Goal: Task Accomplishment & Management: Use online tool/utility

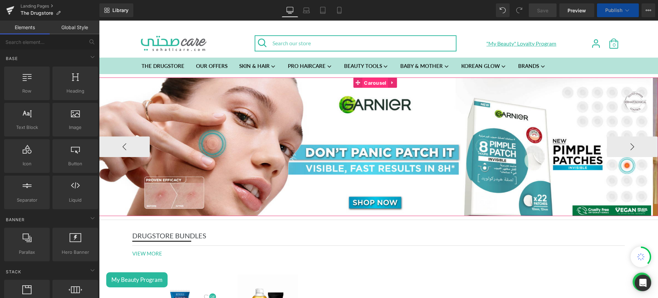
click at [374, 82] on span "Carousel" at bounding box center [376, 83] width 26 height 10
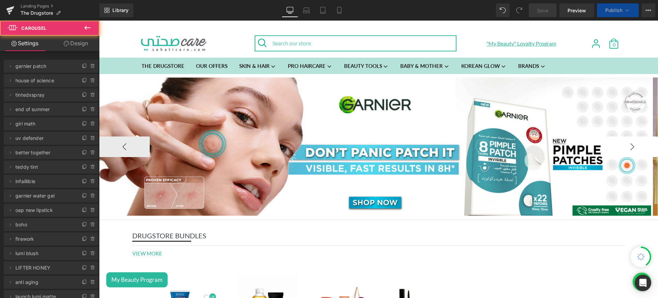
click at [628, 148] on button "›" at bounding box center [632, 147] width 51 height 21
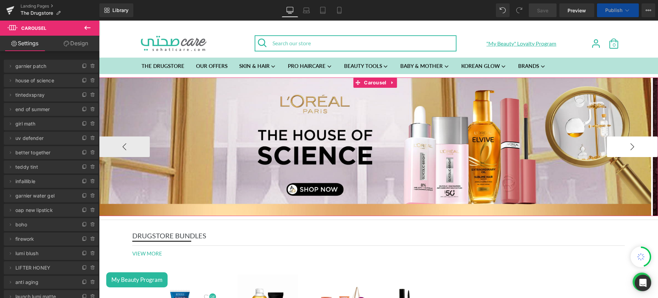
click at [628, 148] on button "›" at bounding box center [632, 147] width 51 height 21
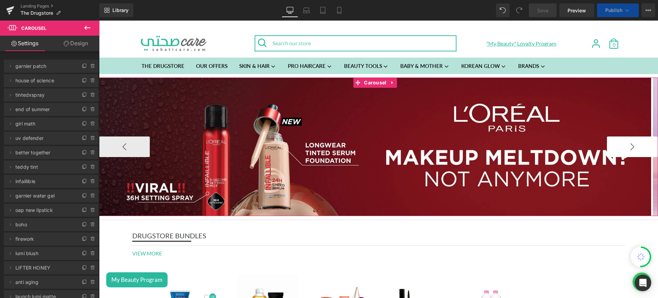
click at [628, 148] on button "›" at bounding box center [632, 147] width 51 height 21
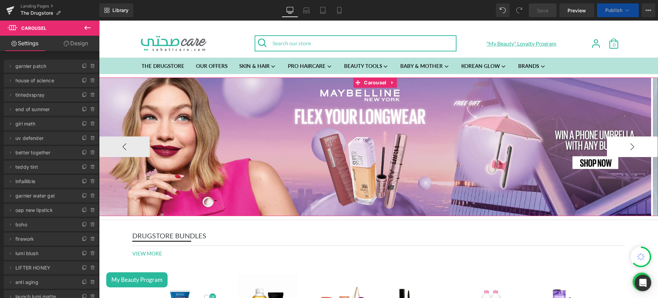
click at [628, 148] on button "›" at bounding box center [632, 147] width 51 height 21
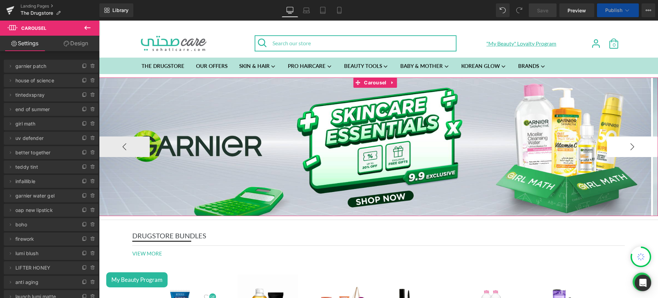
click at [628, 148] on button "›" at bounding box center [632, 147] width 51 height 21
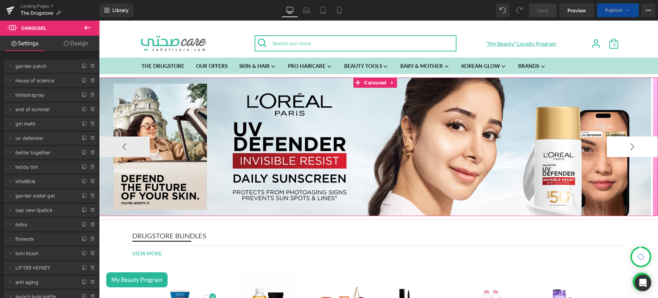
click at [628, 148] on button "›" at bounding box center [632, 147] width 51 height 21
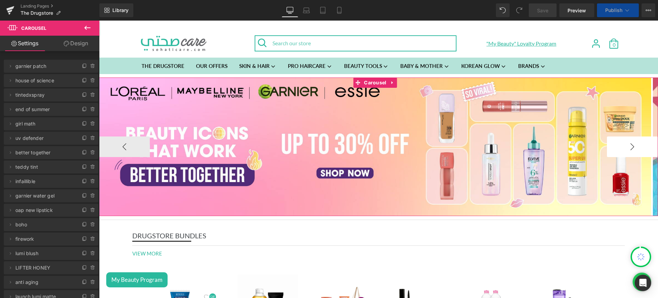
click at [628, 148] on button "›" at bounding box center [632, 147] width 51 height 21
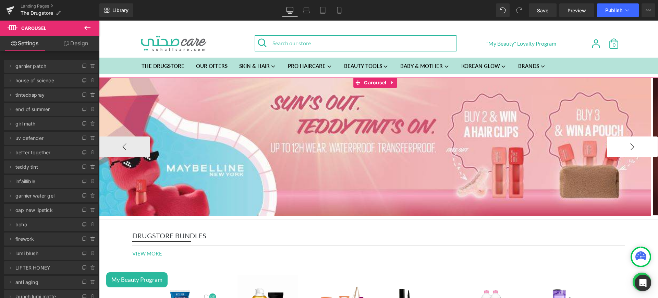
click at [628, 148] on button "›" at bounding box center [632, 147] width 51 height 21
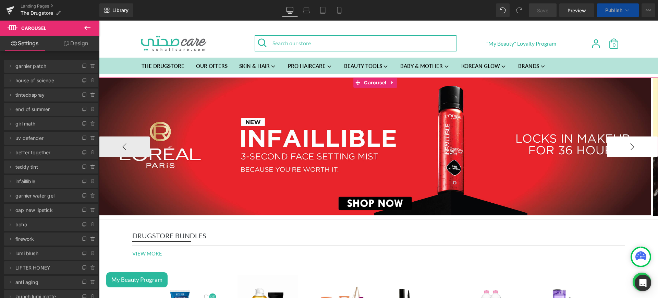
click at [628, 148] on button "›" at bounding box center [632, 147] width 51 height 21
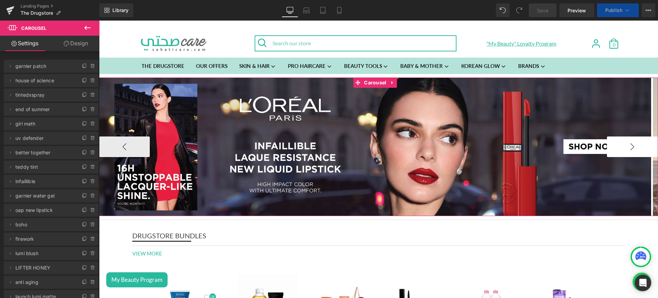
click at [628, 148] on button "›" at bounding box center [632, 147] width 51 height 21
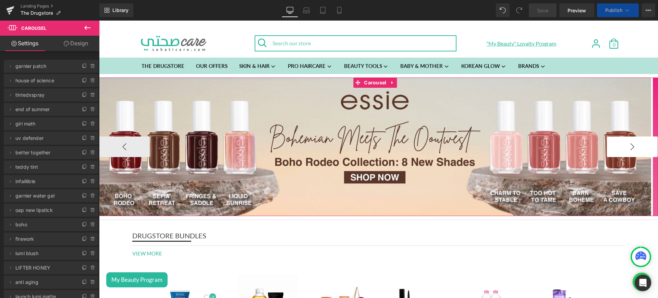
click at [628, 148] on button "›" at bounding box center [632, 147] width 51 height 21
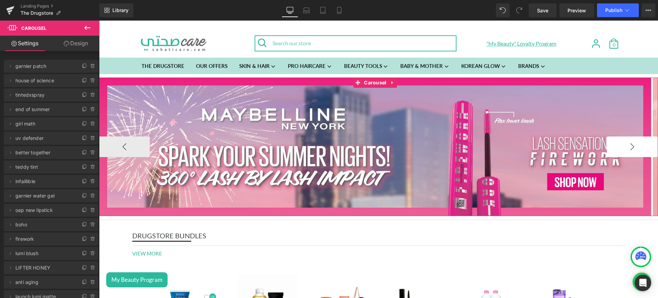
click at [628, 148] on button "›" at bounding box center [632, 147] width 51 height 21
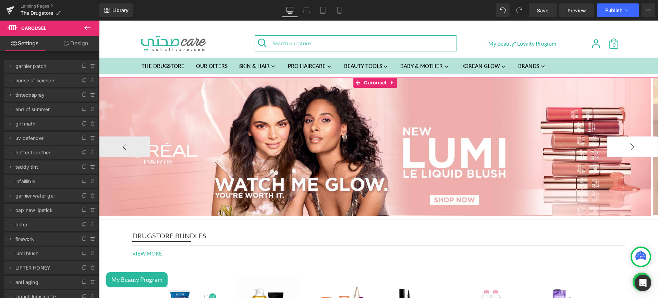
click at [628, 148] on button "›" at bounding box center [632, 147] width 51 height 21
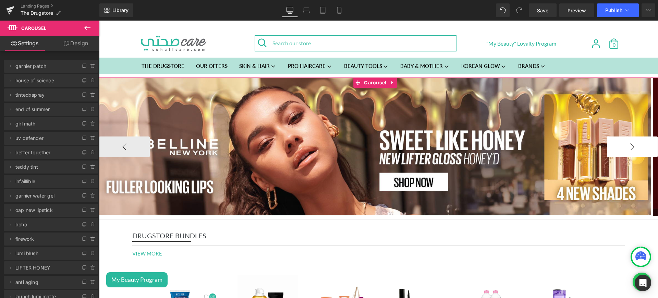
click at [628, 148] on button "›" at bounding box center [632, 147] width 51 height 21
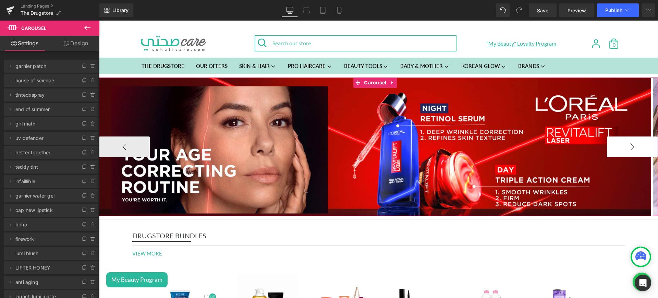
click at [628, 148] on button "›" at bounding box center [632, 147] width 51 height 21
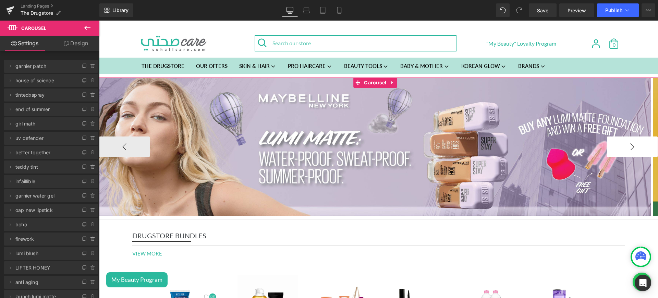
click at [628, 148] on button "›" at bounding box center [632, 147] width 51 height 21
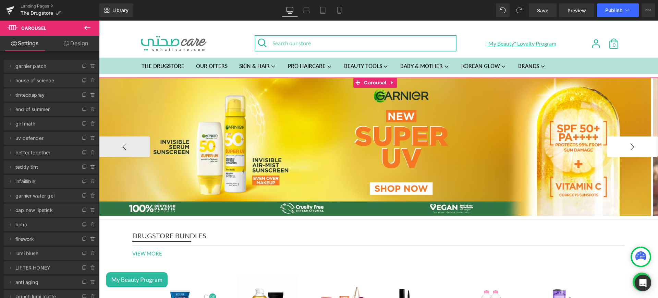
click at [628, 148] on button "›" at bounding box center [632, 147] width 51 height 21
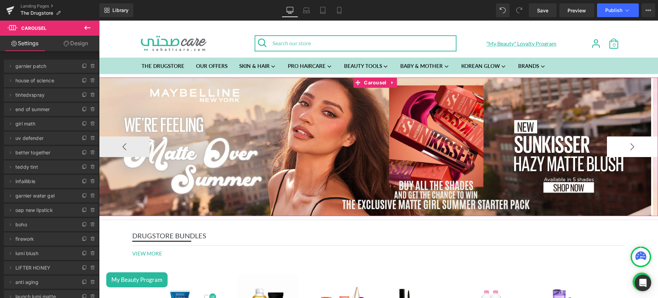
click at [628, 148] on button "›" at bounding box center [632, 147] width 51 height 21
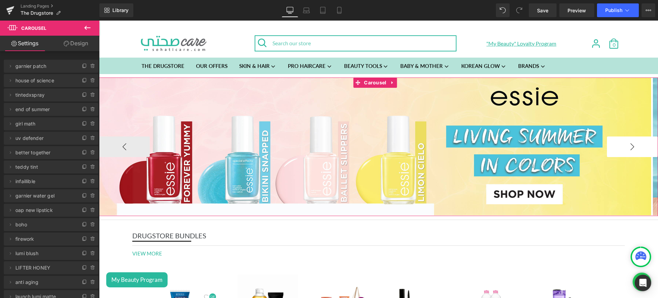
click at [628, 148] on button "›" at bounding box center [632, 147] width 51 height 21
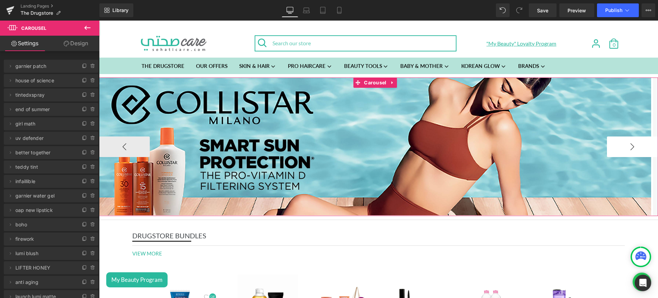
click at [628, 148] on button "›" at bounding box center [632, 147] width 51 height 21
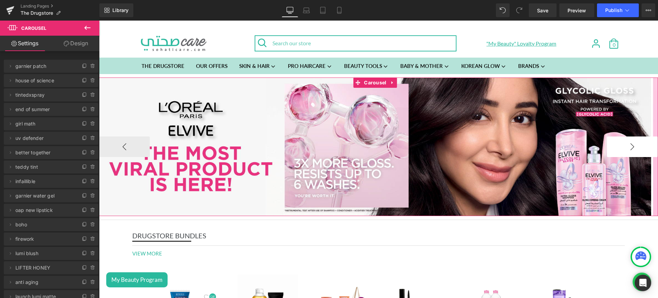
click at [628, 148] on button "›" at bounding box center [632, 147] width 51 height 21
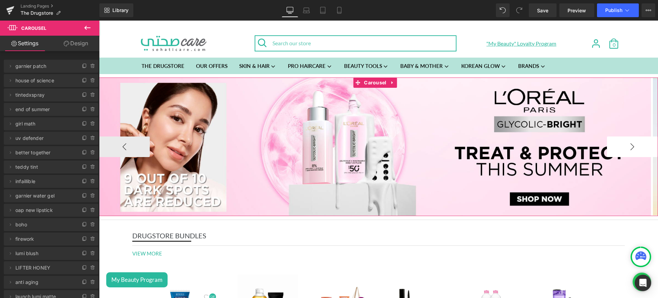
click at [628, 148] on button "›" at bounding box center [632, 147] width 51 height 21
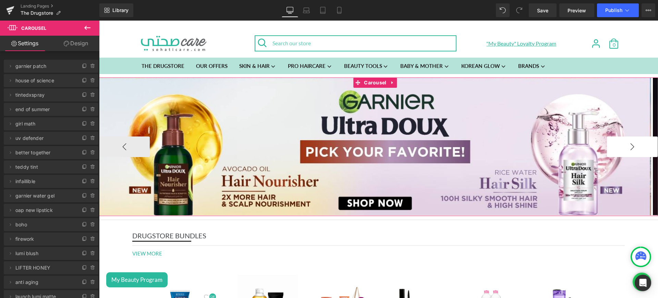
click at [628, 148] on button "›" at bounding box center [632, 147] width 51 height 21
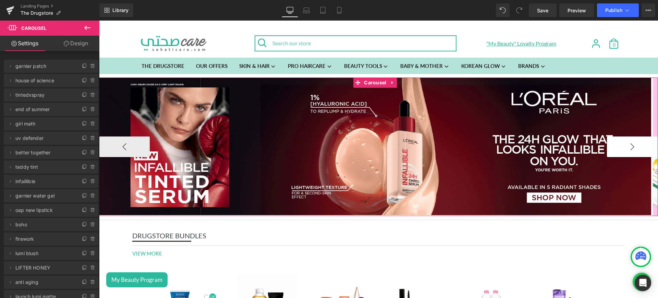
click at [628, 148] on button "›" at bounding box center [632, 147] width 51 height 21
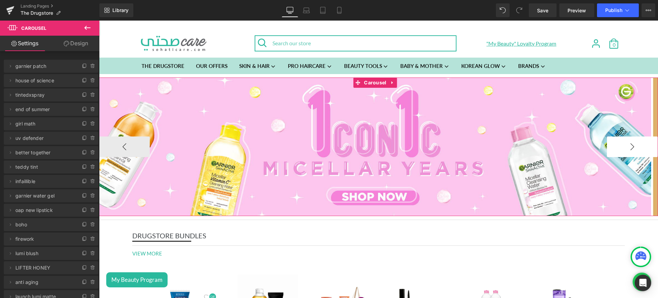
click at [628, 148] on button "›" at bounding box center [632, 147] width 51 height 21
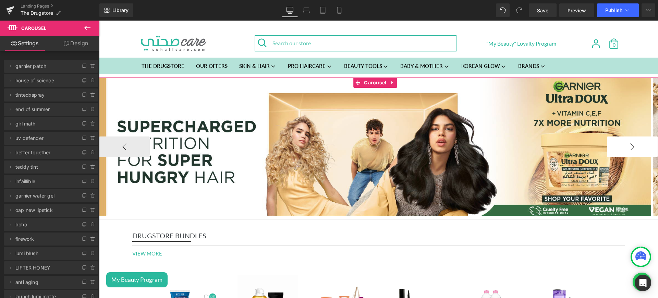
click at [628, 148] on button "›" at bounding box center [632, 147] width 51 height 21
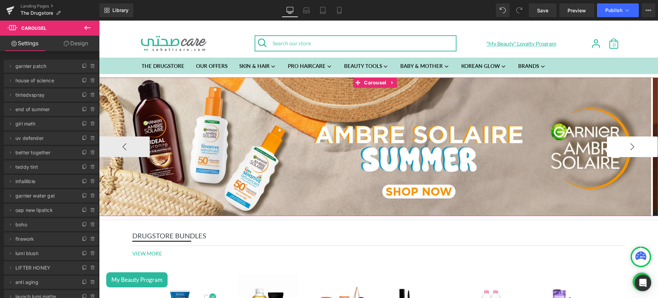
click at [628, 148] on button "›" at bounding box center [632, 147] width 51 height 21
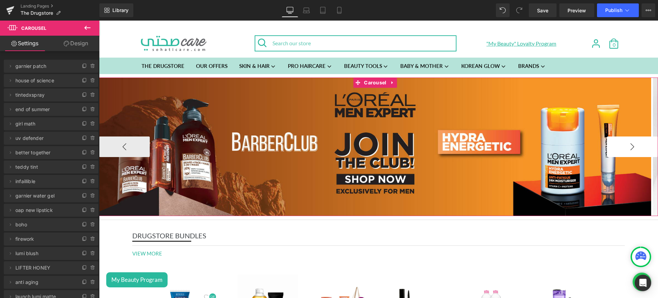
click at [628, 148] on button "›" at bounding box center [632, 147] width 51 height 21
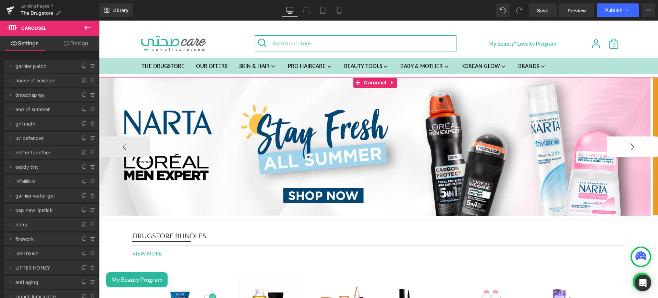
click at [628, 148] on button "›" at bounding box center [632, 147] width 51 height 21
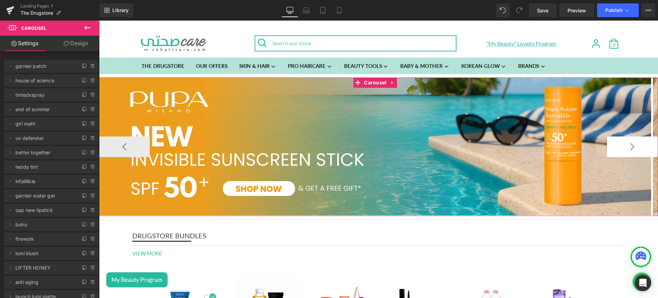
click at [628, 148] on button "›" at bounding box center [632, 147] width 51 height 21
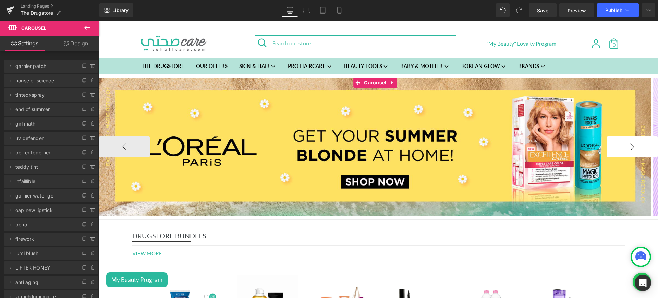
click at [628, 148] on button "›" at bounding box center [632, 147] width 51 height 21
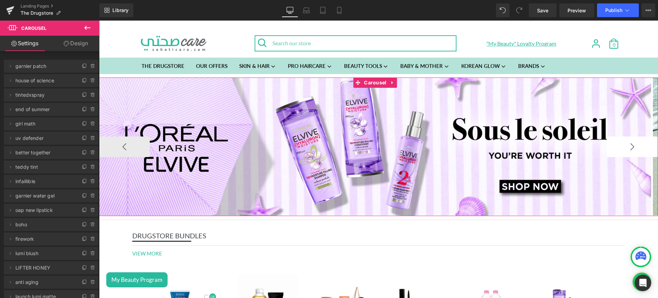
click at [628, 148] on button "›" at bounding box center [632, 147] width 51 height 21
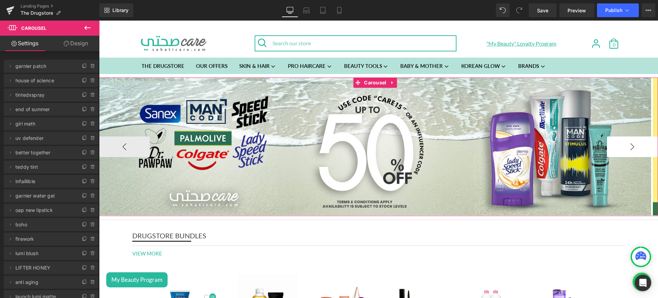
click at [628, 148] on button "›" at bounding box center [632, 147] width 51 height 21
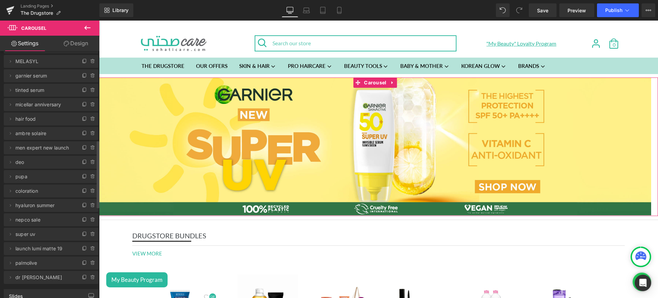
scroll to position [324, 0]
click at [90, 214] on icon at bounding box center [92, 216] width 5 height 5
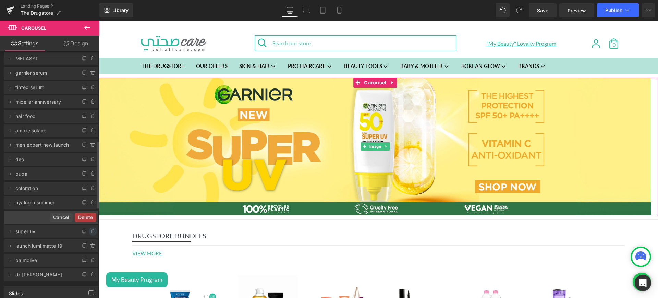
click at [90, 232] on icon at bounding box center [92, 231] width 5 height 5
click at [86, 231] on button "Delete" at bounding box center [86, 231] width 22 height 9
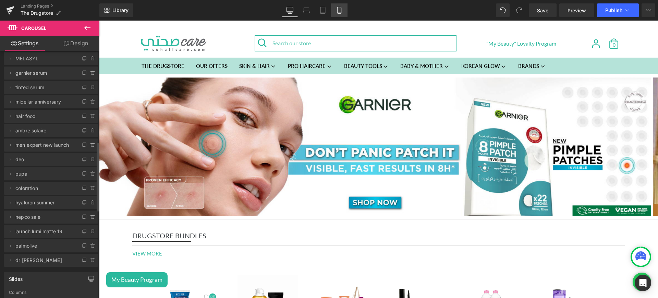
click at [347, 9] on link "Mobile" at bounding box center [339, 10] width 16 height 14
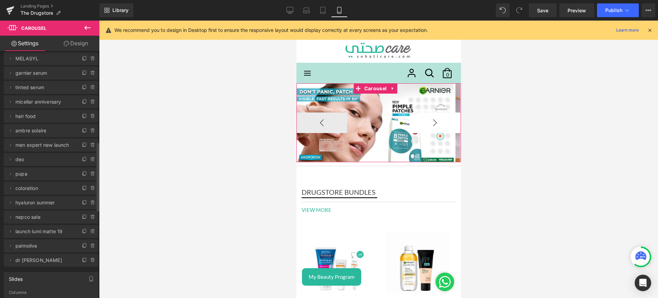
click at [414, 122] on button "›" at bounding box center [435, 122] width 51 height 21
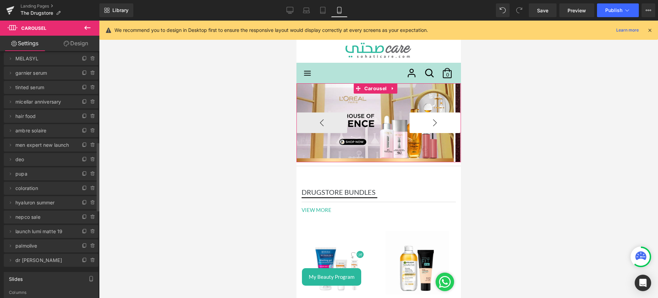
click at [414, 122] on button "›" at bounding box center [435, 122] width 51 height 21
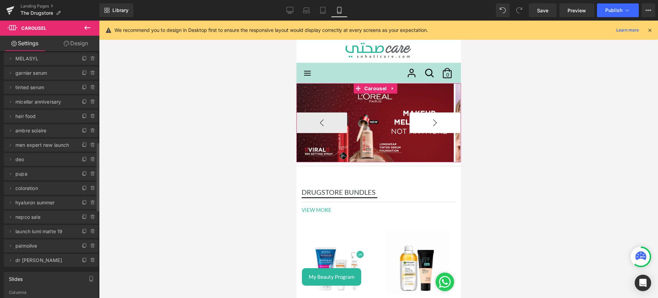
click at [414, 122] on button "›" at bounding box center [435, 122] width 51 height 21
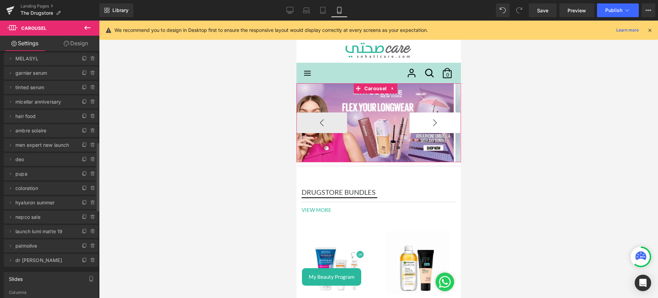
click at [414, 122] on button "›" at bounding box center [435, 122] width 51 height 21
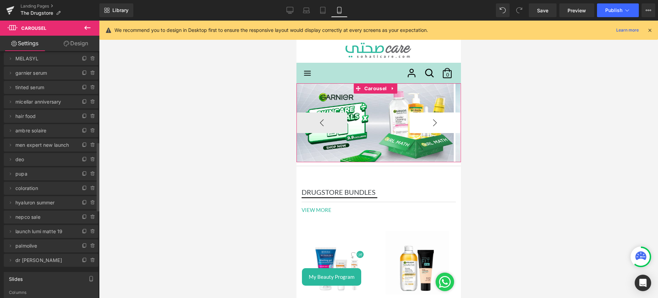
click at [414, 122] on button "›" at bounding box center [435, 122] width 51 height 21
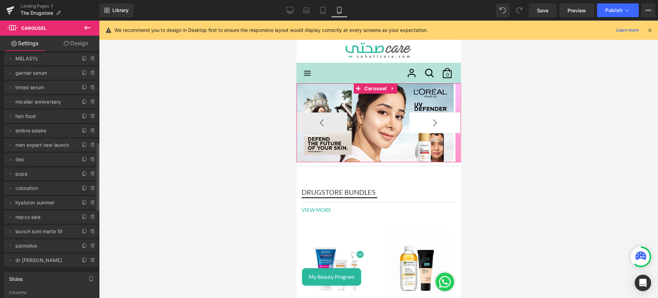
click at [414, 122] on button "›" at bounding box center [435, 122] width 51 height 21
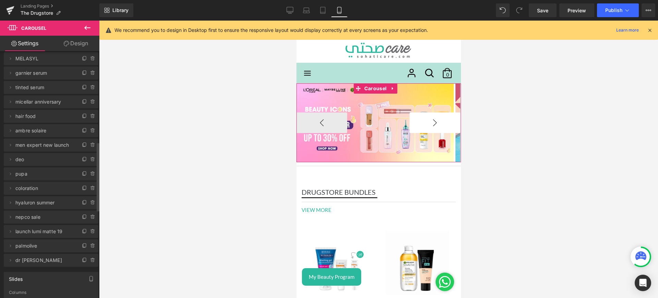
click at [414, 122] on button "›" at bounding box center [435, 122] width 51 height 21
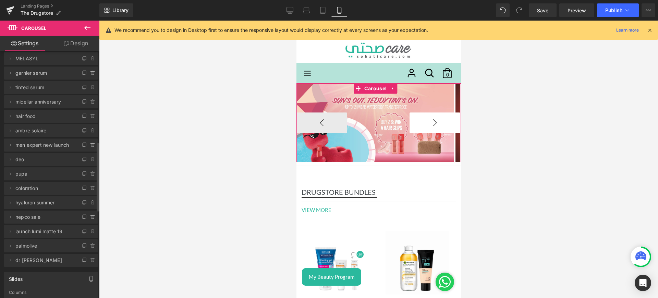
click at [414, 122] on button "›" at bounding box center [435, 122] width 51 height 21
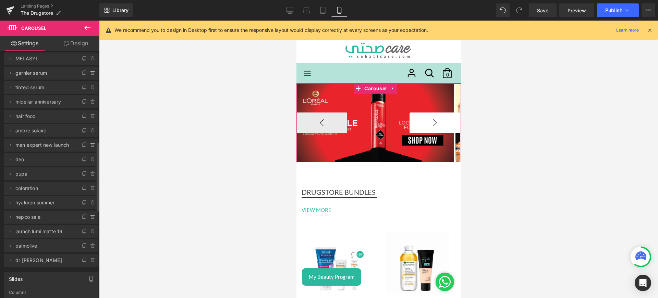
click at [414, 122] on button "›" at bounding box center [435, 122] width 51 height 21
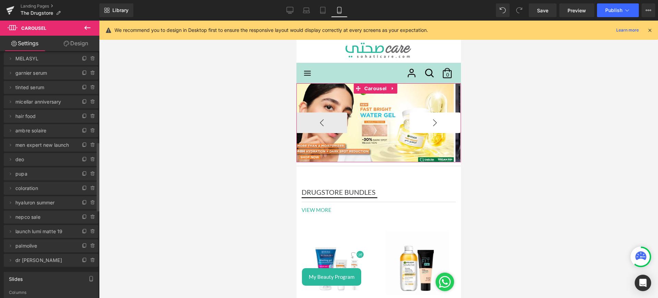
click at [414, 122] on button "›" at bounding box center [435, 122] width 51 height 21
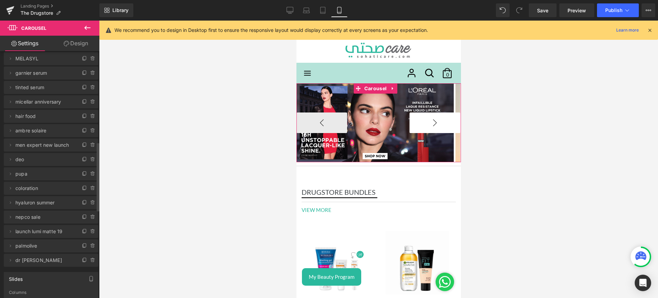
click at [414, 122] on button "›" at bounding box center [435, 122] width 51 height 21
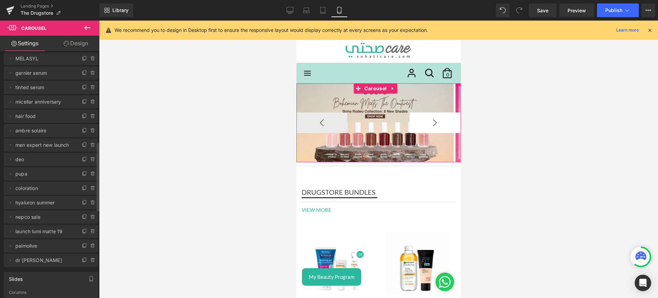
click at [414, 122] on button "›" at bounding box center [435, 122] width 51 height 21
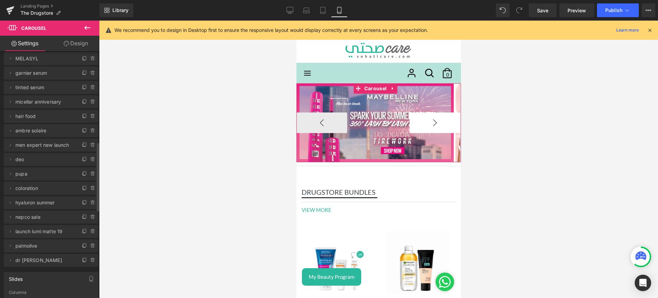
click at [414, 122] on button "›" at bounding box center [435, 122] width 51 height 21
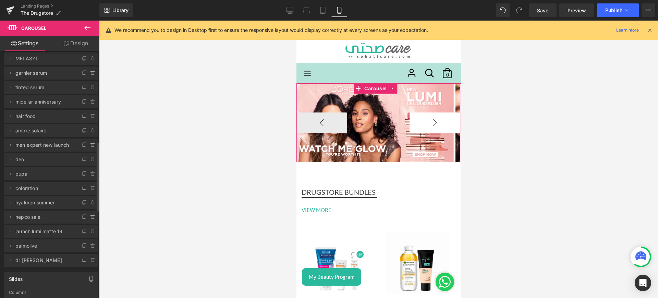
click at [414, 122] on button "›" at bounding box center [435, 122] width 51 height 21
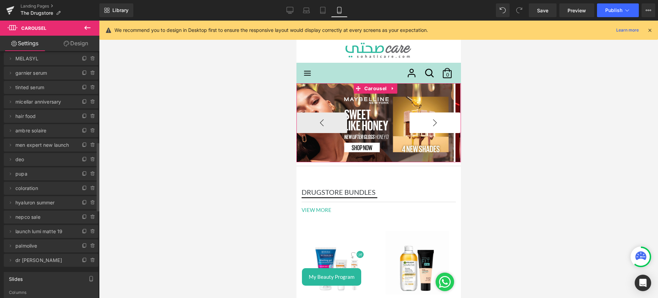
click at [414, 122] on button "›" at bounding box center [435, 122] width 51 height 21
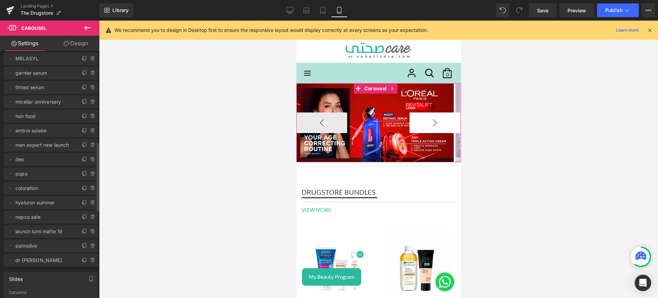
click at [414, 122] on button "›" at bounding box center [435, 122] width 51 height 21
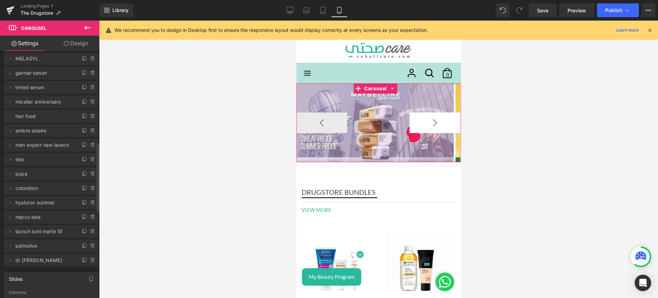
click at [414, 122] on button "›" at bounding box center [435, 122] width 51 height 21
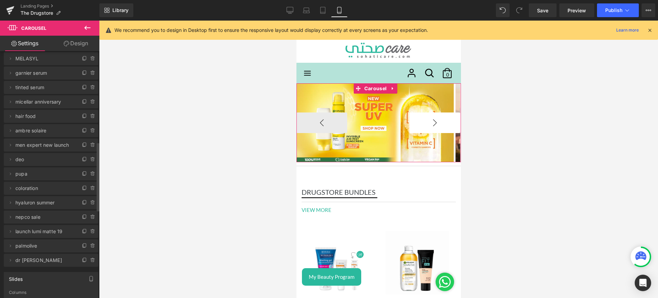
click at [414, 122] on button "›" at bounding box center [435, 122] width 51 height 21
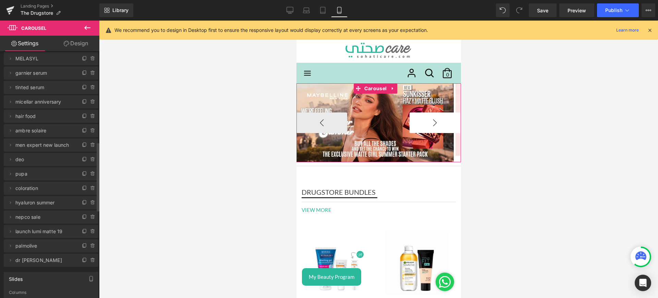
click at [414, 122] on button "›" at bounding box center [435, 122] width 51 height 21
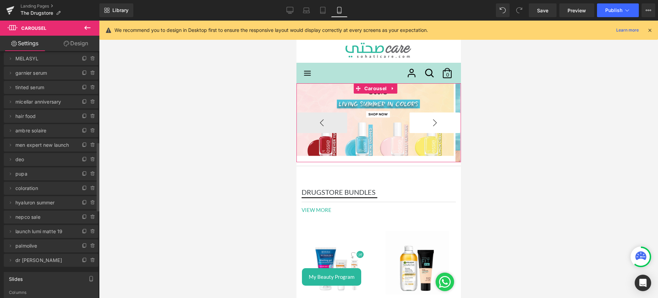
click at [414, 122] on button "›" at bounding box center [435, 122] width 51 height 21
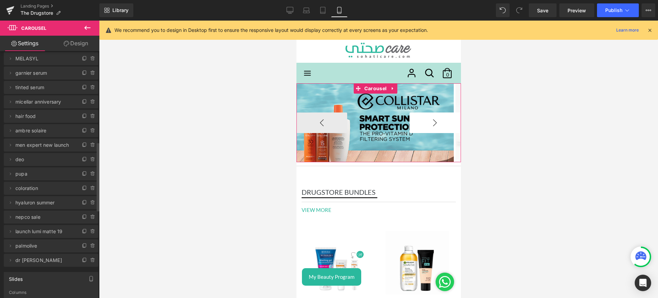
click at [414, 122] on button "›" at bounding box center [435, 122] width 51 height 21
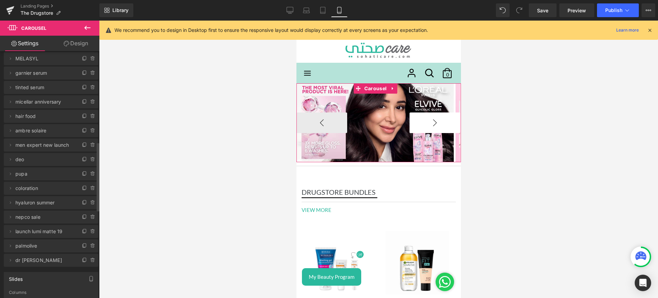
click at [414, 122] on button "›" at bounding box center [435, 122] width 51 height 21
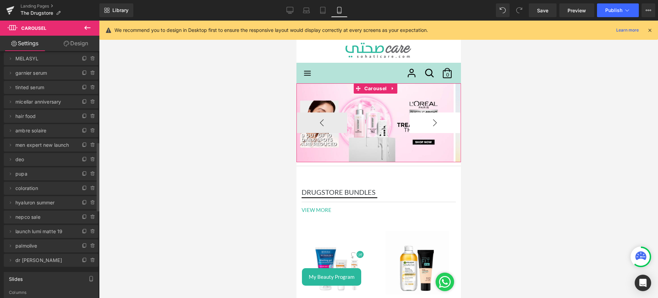
click at [414, 122] on button "›" at bounding box center [435, 122] width 51 height 21
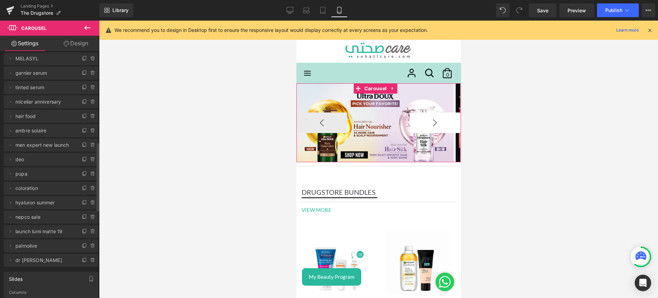
click at [414, 122] on button "›" at bounding box center [435, 122] width 51 height 21
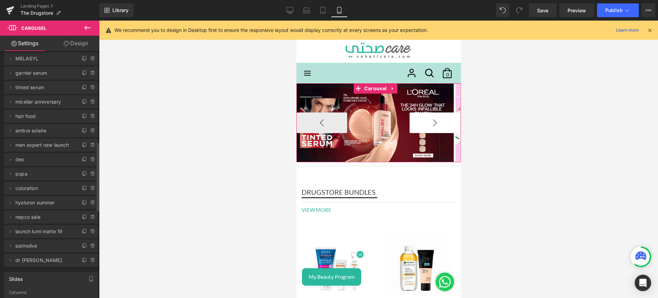
click at [414, 122] on button "›" at bounding box center [435, 122] width 51 height 21
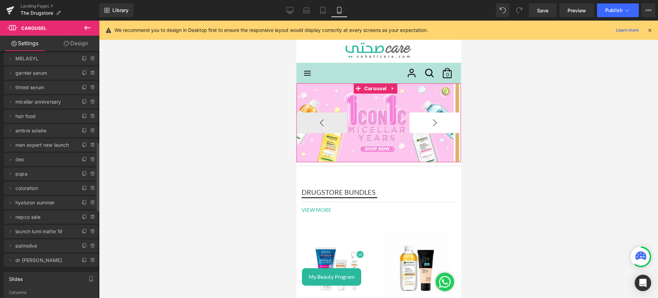
click at [414, 122] on button "›" at bounding box center [435, 122] width 51 height 21
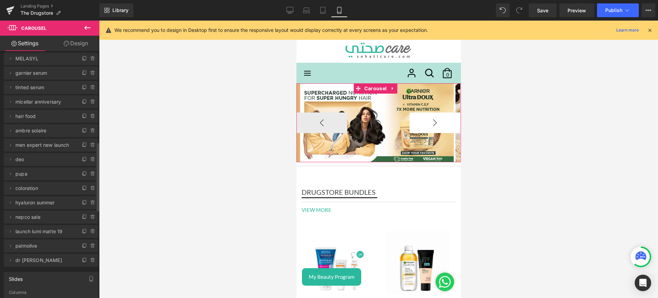
click at [414, 122] on button "›" at bounding box center [435, 122] width 51 height 21
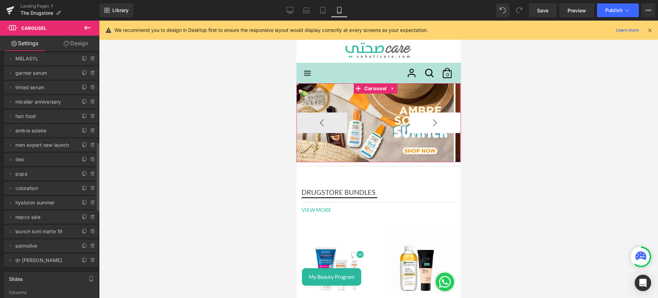
click at [414, 122] on button "›" at bounding box center [435, 122] width 51 height 21
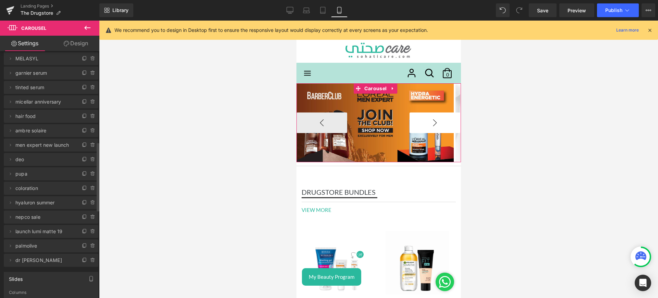
click at [414, 122] on button "›" at bounding box center [435, 122] width 51 height 21
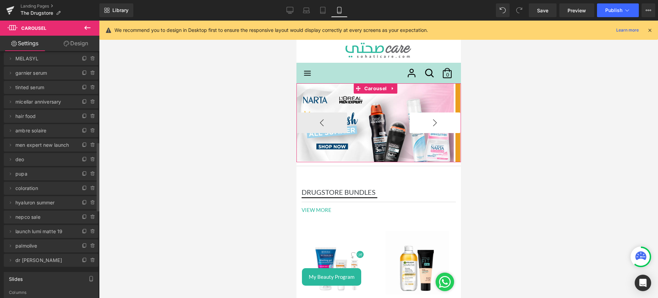
click at [414, 122] on button "›" at bounding box center [435, 122] width 51 height 21
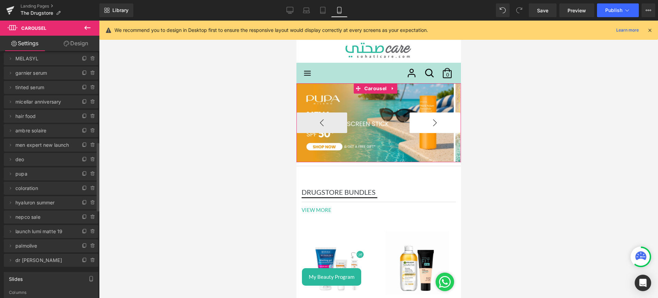
click at [414, 122] on button "›" at bounding box center [435, 122] width 51 height 21
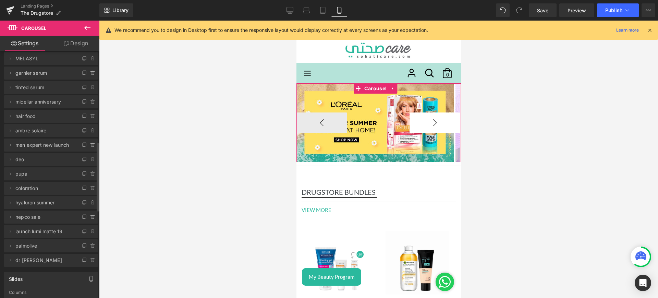
click at [414, 122] on button "›" at bounding box center [435, 122] width 51 height 21
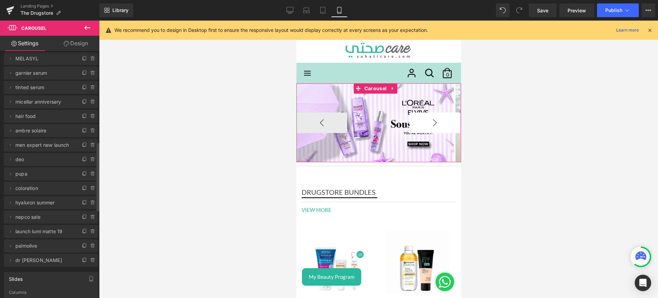
click at [414, 122] on button "›" at bounding box center [435, 122] width 51 height 21
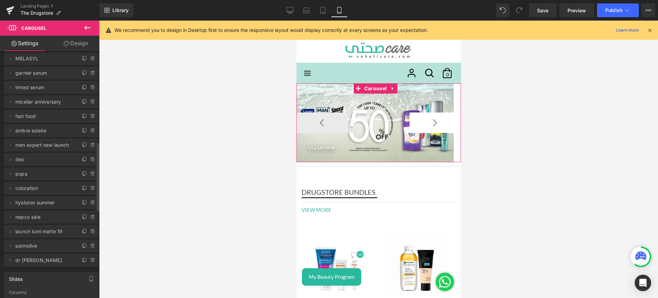
click at [414, 122] on button "›" at bounding box center [435, 122] width 51 height 21
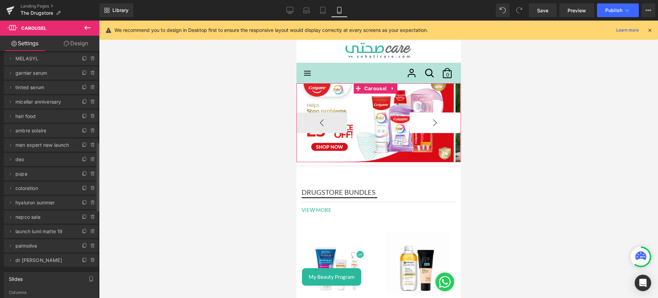
click at [414, 122] on button "›" at bounding box center [435, 122] width 51 height 21
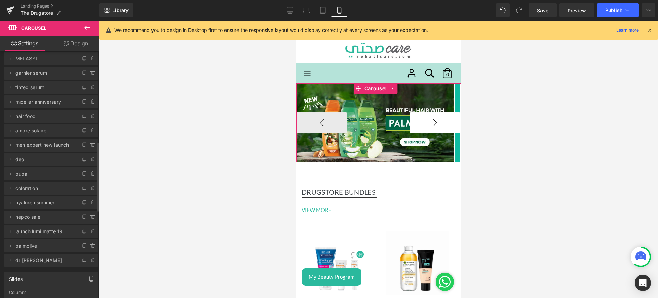
click at [414, 122] on button "›" at bounding box center [435, 122] width 51 height 21
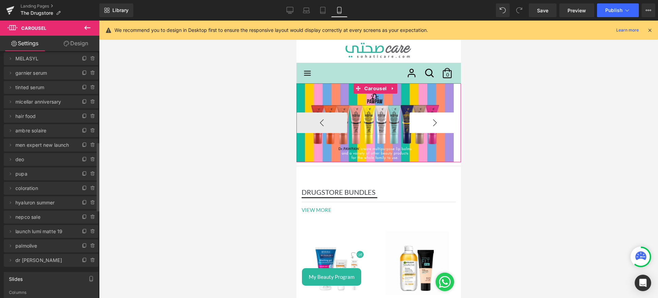
click at [414, 122] on button "›" at bounding box center [435, 122] width 51 height 21
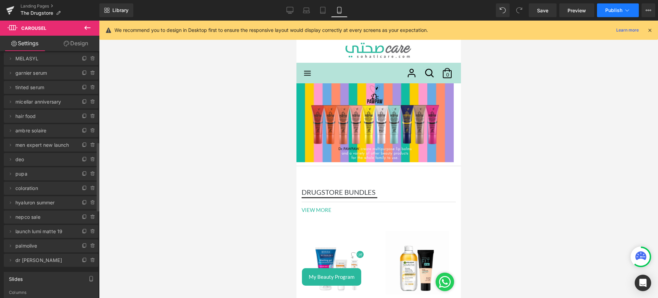
click at [612, 9] on span "Publish" at bounding box center [614, 10] width 17 height 5
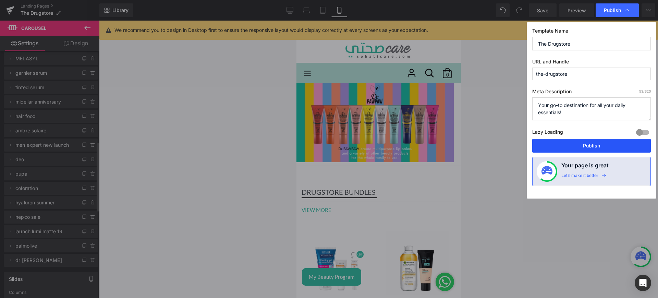
click at [579, 144] on button "Publish" at bounding box center [592, 146] width 119 height 14
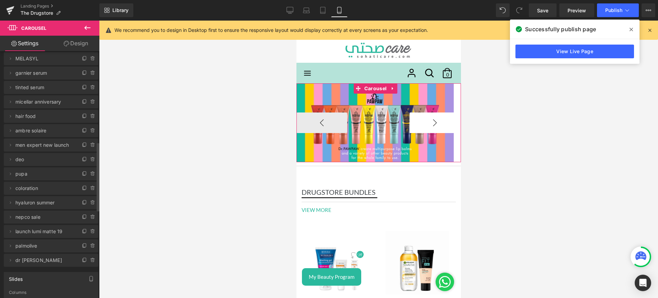
click at [429, 126] on button "›" at bounding box center [435, 122] width 51 height 21
click at [333, 123] on button "‹" at bounding box center [321, 122] width 51 height 21
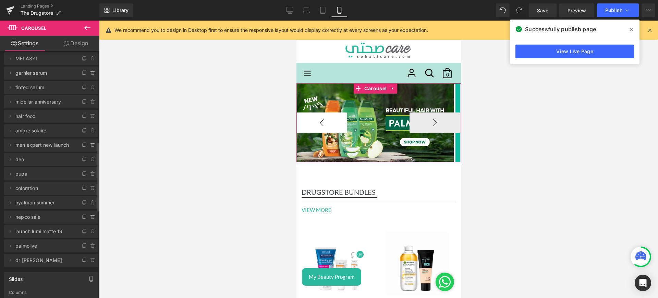
click at [333, 123] on button "‹" at bounding box center [321, 122] width 51 height 21
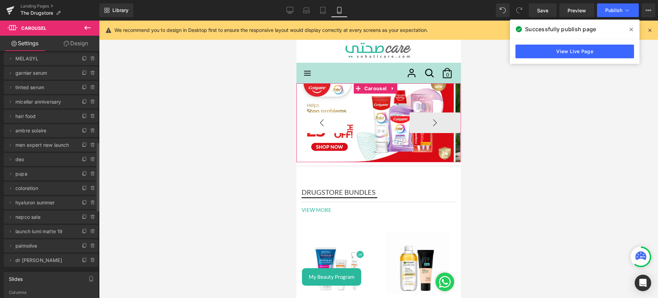
click at [333, 123] on button "‹" at bounding box center [321, 122] width 51 height 21
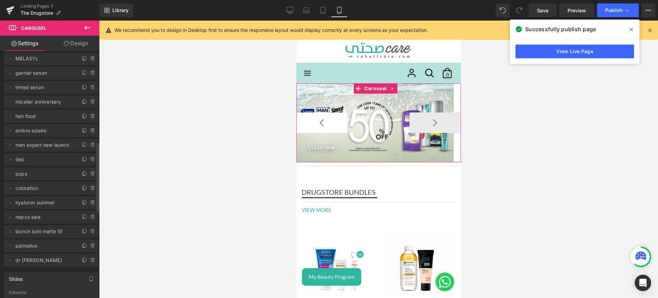
click at [333, 123] on button "‹" at bounding box center [321, 122] width 51 height 21
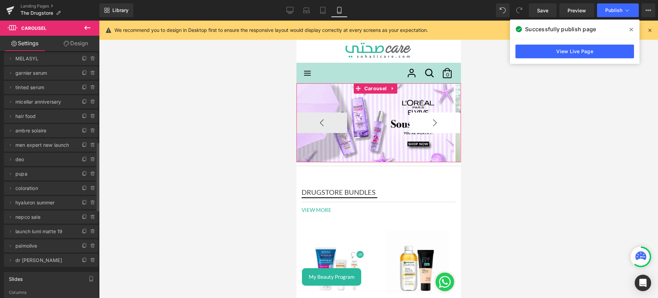
click at [429, 124] on button "›" at bounding box center [435, 122] width 51 height 21
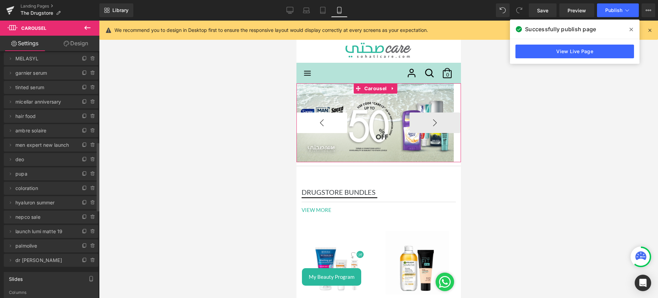
click at [330, 117] on button "‹" at bounding box center [321, 122] width 51 height 21
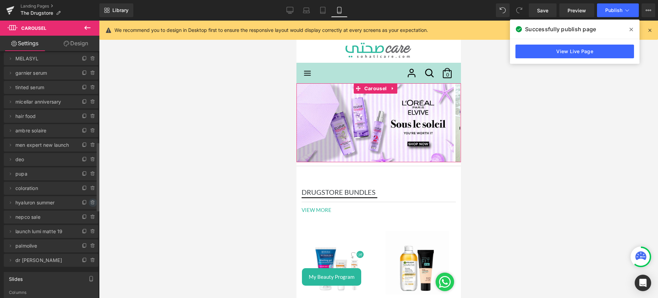
click at [91, 202] on icon at bounding box center [92, 202] width 5 height 5
click at [82, 203] on button "Delete" at bounding box center [86, 203] width 22 height 9
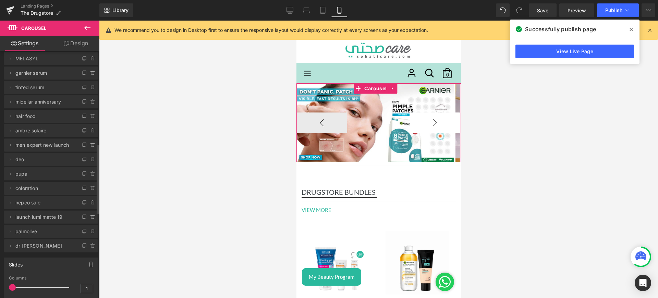
click at [417, 129] on button "›" at bounding box center [435, 122] width 51 height 21
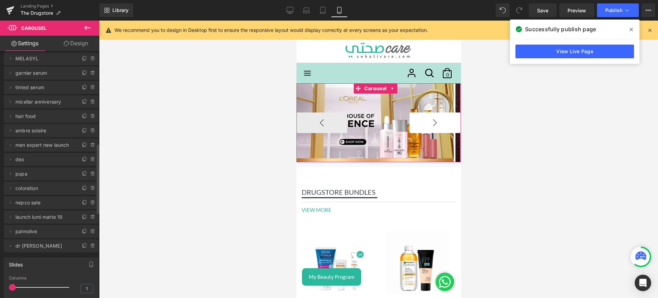
click at [422, 114] on button "›" at bounding box center [435, 122] width 51 height 21
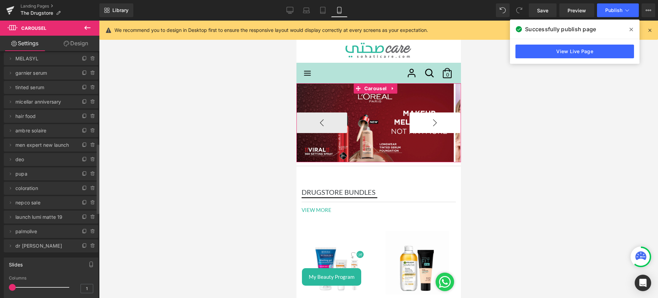
click at [422, 114] on button "›" at bounding box center [435, 122] width 51 height 21
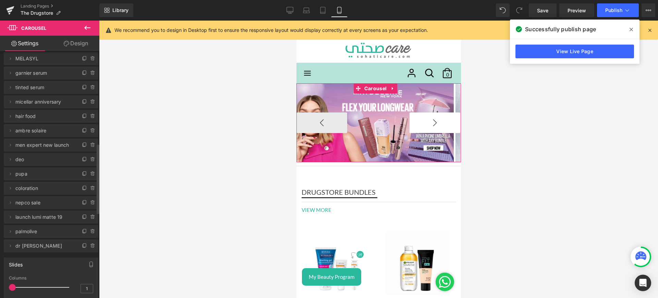
click at [422, 114] on button "›" at bounding box center [435, 122] width 51 height 21
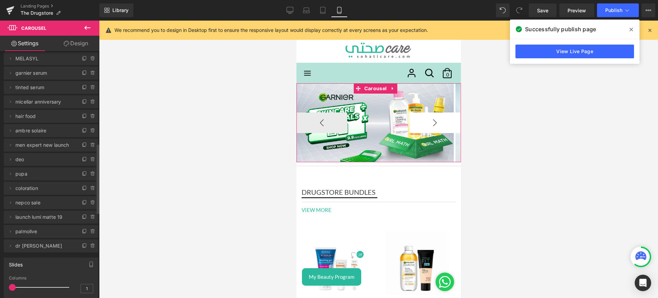
click at [422, 114] on button "›" at bounding box center [435, 122] width 51 height 21
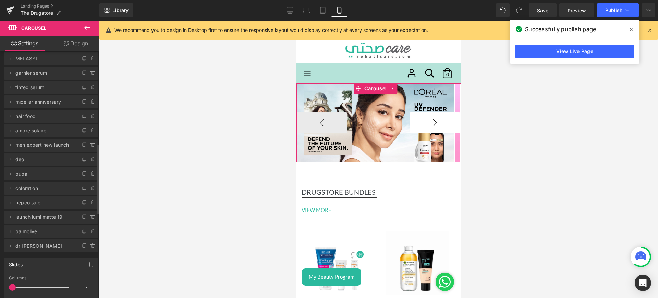
click at [422, 114] on button "›" at bounding box center [435, 122] width 51 height 21
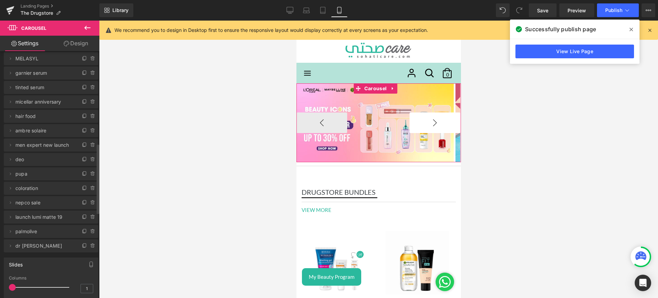
click at [422, 114] on button "›" at bounding box center [435, 122] width 51 height 21
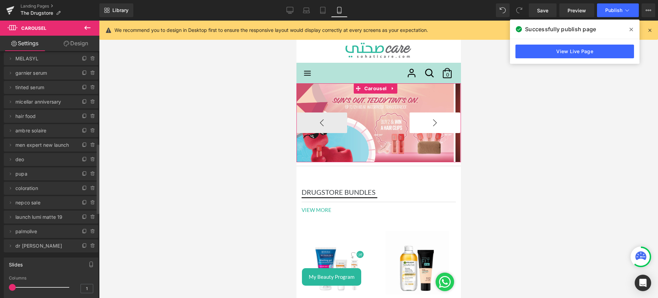
click at [422, 114] on button "›" at bounding box center [435, 122] width 51 height 21
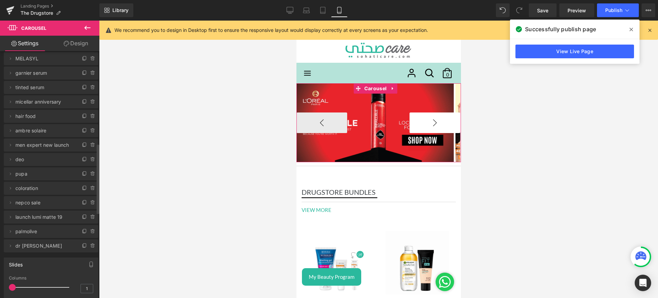
click at [422, 114] on button "›" at bounding box center [435, 122] width 51 height 21
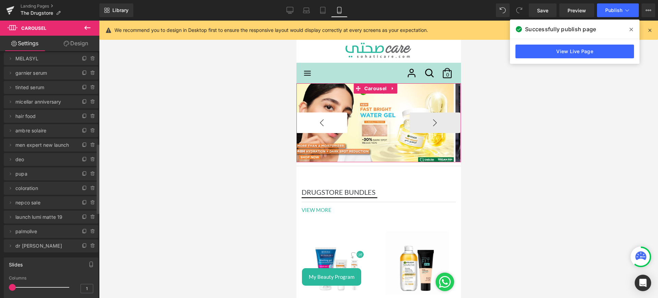
click at [331, 122] on button "‹" at bounding box center [321, 122] width 51 height 21
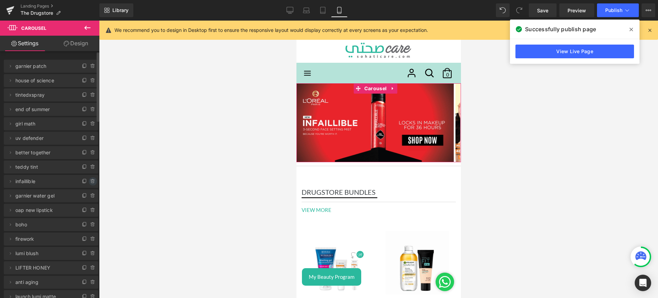
click at [90, 181] on icon at bounding box center [92, 181] width 5 height 5
click at [81, 178] on button "Delete" at bounding box center [86, 181] width 22 height 9
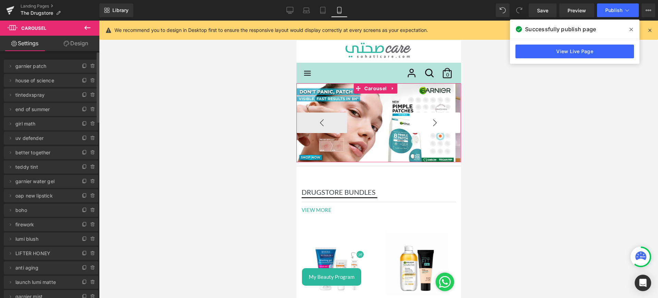
click at [418, 123] on button "›" at bounding box center [435, 122] width 51 height 21
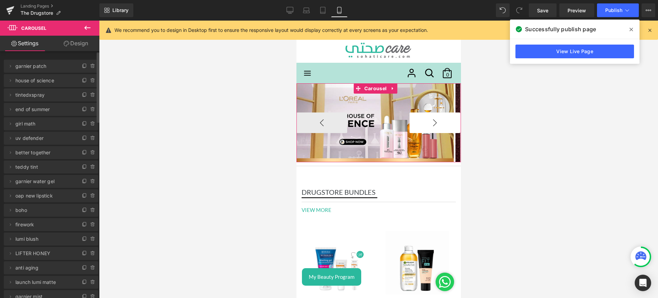
click at [418, 123] on button "›" at bounding box center [435, 122] width 51 height 21
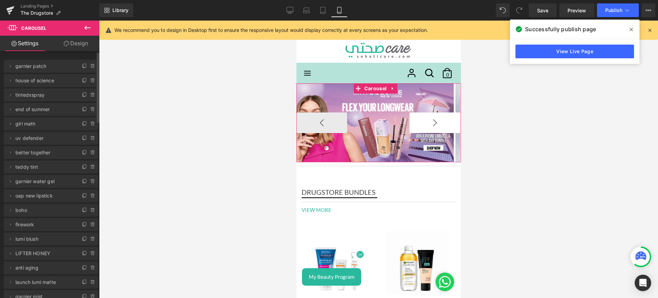
click at [418, 123] on button "›" at bounding box center [435, 122] width 51 height 21
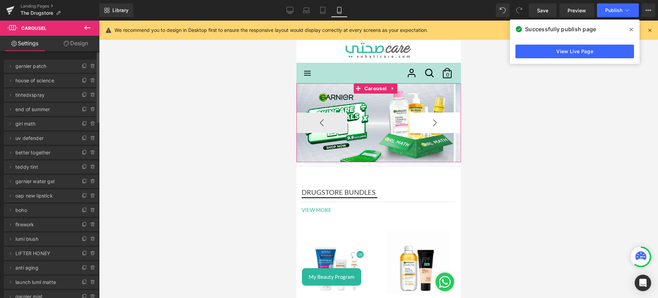
click at [418, 123] on button "›" at bounding box center [435, 122] width 51 height 21
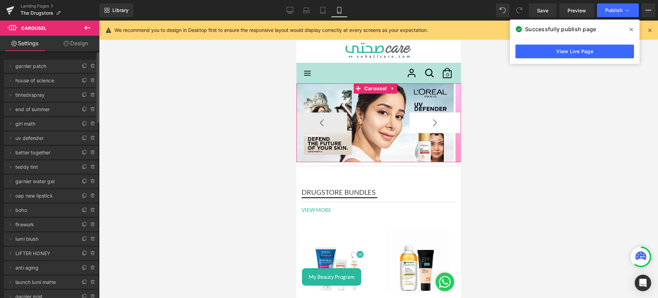
click at [418, 123] on button "›" at bounding box center [435, 122] width 51 height 21
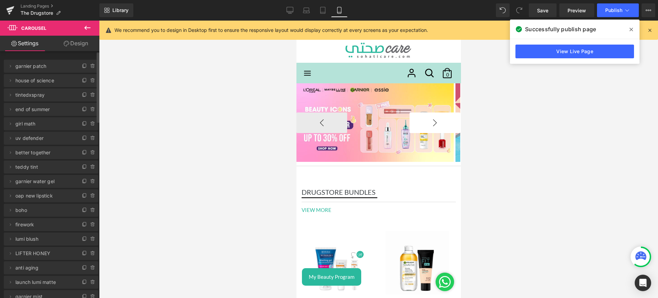
click at [418, 123] on button "›" at bounding box center [435, 122] width 51 height 21
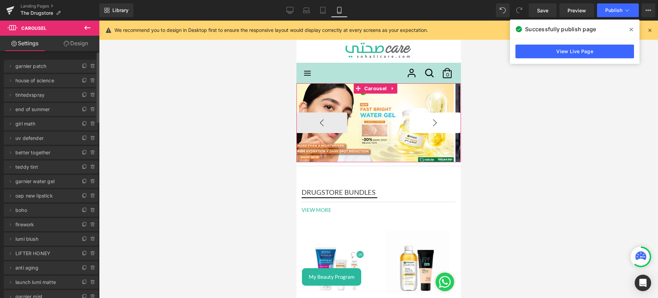
click at [418, 123] on button "›" at bounding box center [435, 122] width 51 height 21
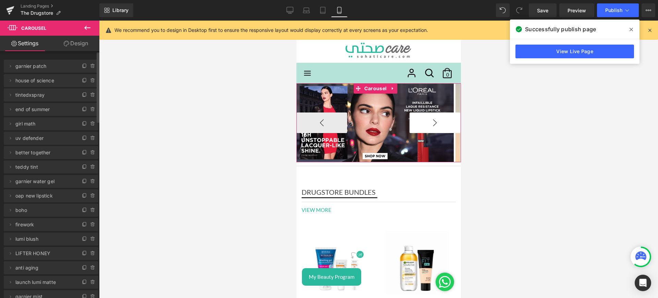
click at [418, 123] on button "›" at bounding box center [435, 122] width 51 height 21
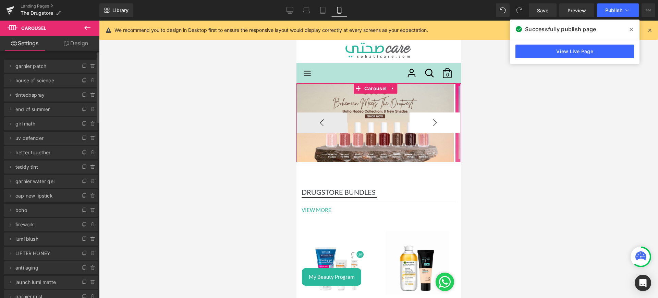
click at [418, 123] on button "›" at bounding box center [435, 122] width 51 height 21
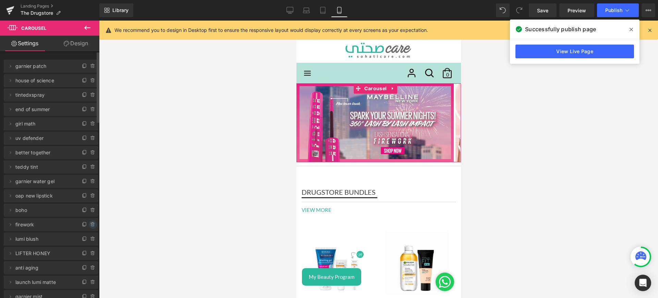
click at [90, 227] on icon at bounding box center [92, 224] width 5 height 5
click at [86, 227] on button "Delete" at bounding box center [86, 225] width 22 height 9
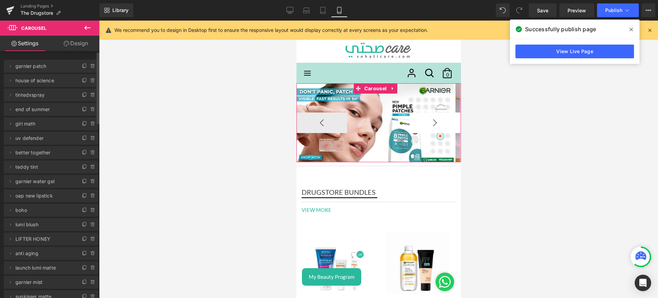
click at [430, 122] on button "›" at bounding box center [435, 122] width 51 height 21
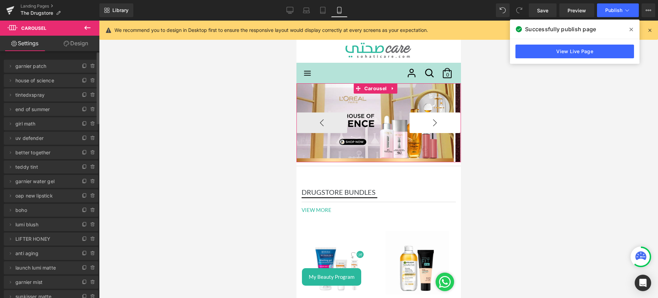
click at [430, 122] on button "›" at bounding box center [435, 122] width 51 height 21
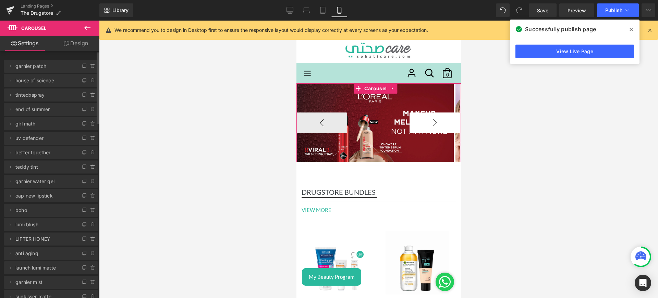
click at [430, 122] on button "›" at bounding box center [435, 122] width 51 height 21
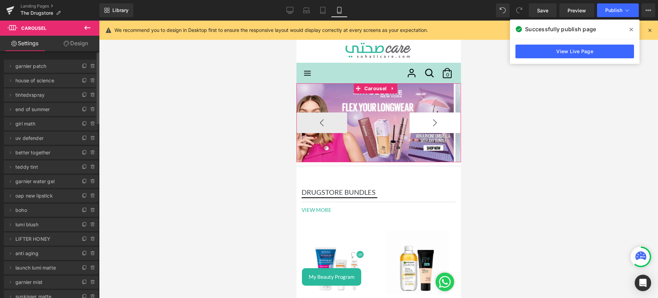
click at [430, 122] on button "›" at bounding box center [435, 122] width 51 height 21
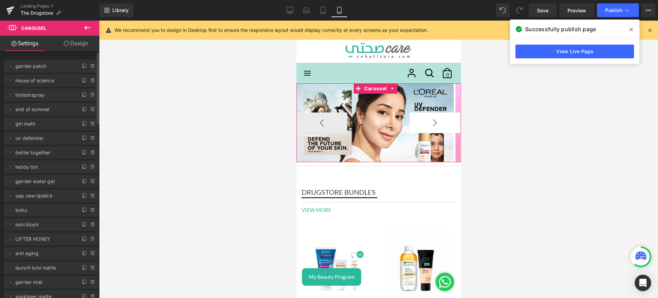
click at [430, 122] on button "›" at bounding box center [435, 122] width 51 height 21
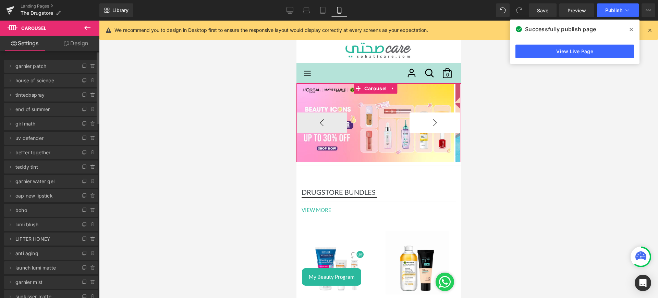
click at [430, 122] on button "›" at bounding box center [435, 122] width 51 height 21
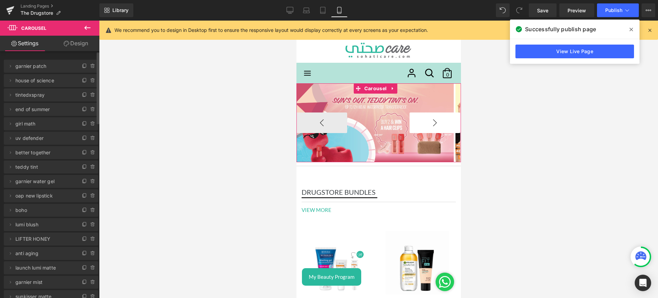
click at [430, 122] on button "›" at bounding box center [435, 122] width 51 height 21
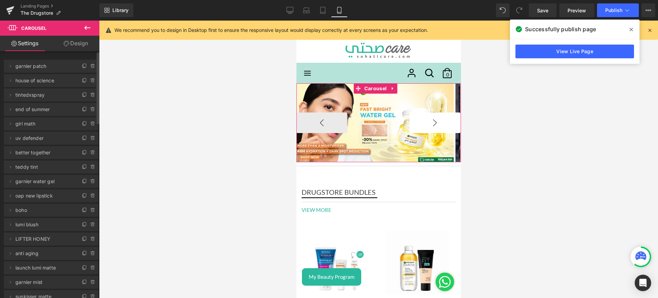
click at [430, 122] on button "›" at bounding box center [435, 122] width 51 height 21
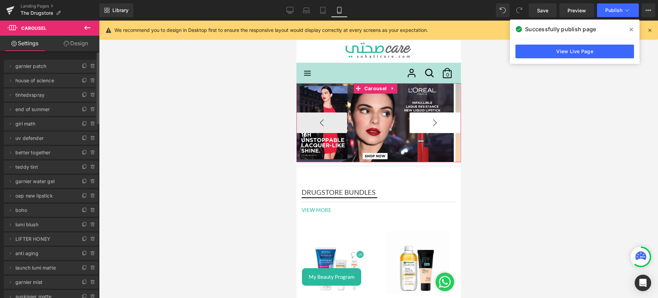
click at [430, 122] on button "›" at bounding box center [435, 122] width 51 height 21
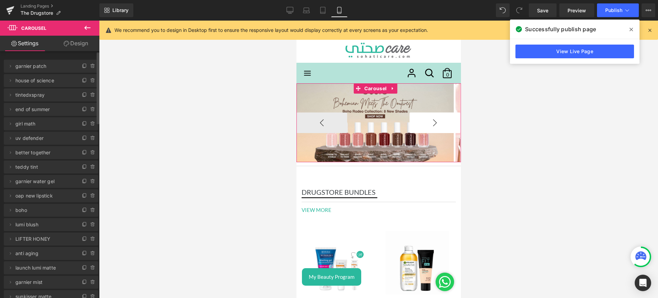
click at [430, 122] on button "›" at bounding box center [435, 122] width 51 height 21
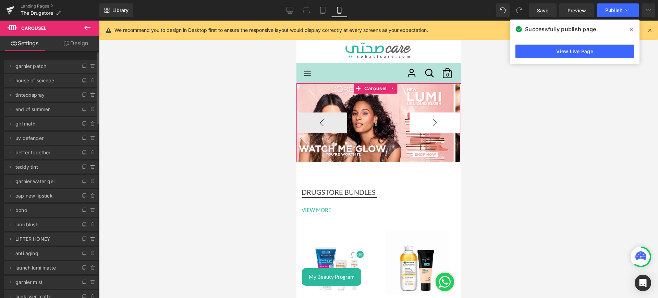
click at [430, 122] on button "›" at bounding box center [435, 122] width 51 height 21
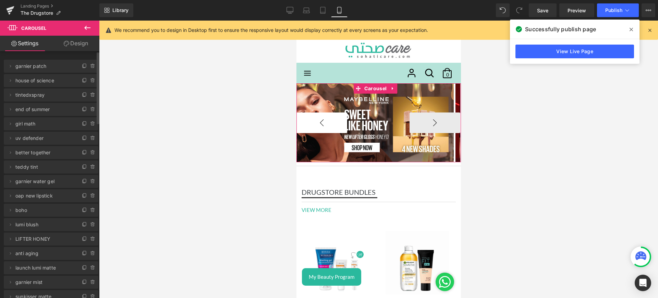
click at [318, 126] on button "‹" at bounding box center [321, 122] width 51 height 21
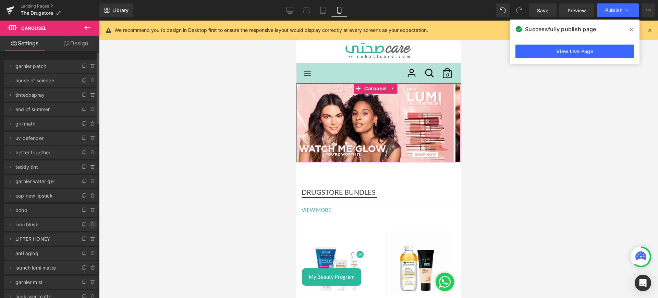
click at [92, 222] on icon at bounding box center [92, 224] width 5 height 5
click at [85, 224] on button "Delete" at bounding box center [86, 225] width 22 height 9
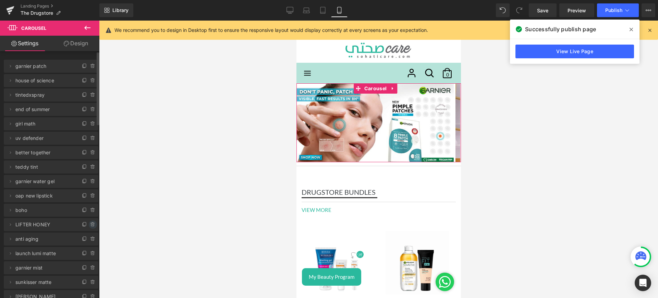
click at [90, 225] on icon at bounding box center [92, 224] width 5 height 5
click at [77, 222] on button "Delete" at bounding box center [86, 225] width 22 height 9
click at [90, 223] on icon at bounding box center [92, 224] width 5 height 5
click at [76, 224] on button "Delete" at bounding box center [86, 225] width 22 height 9
click at [410, 124] on button "›" at bounding box center [435, 122] width 51 height 21
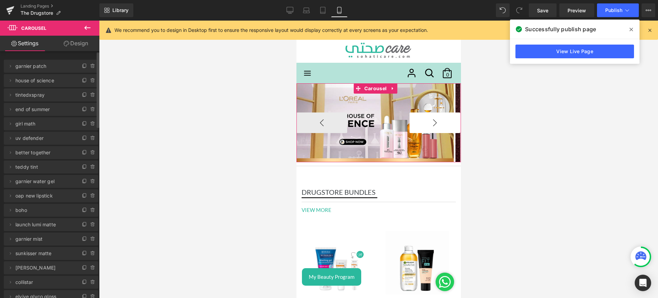
click at [410, 124] on button "›" at bounding box center [435, 122] width 51 height 21
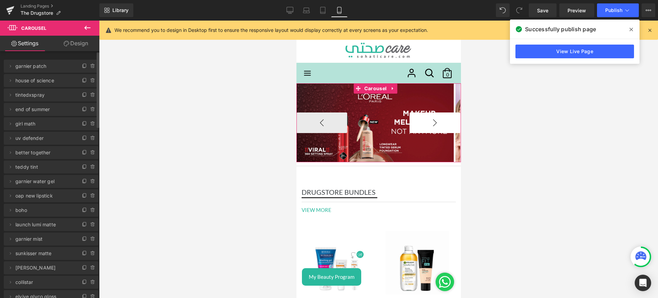
click at [410, 124] on button "›" at bounding box center [435, 122] width 51 height 21
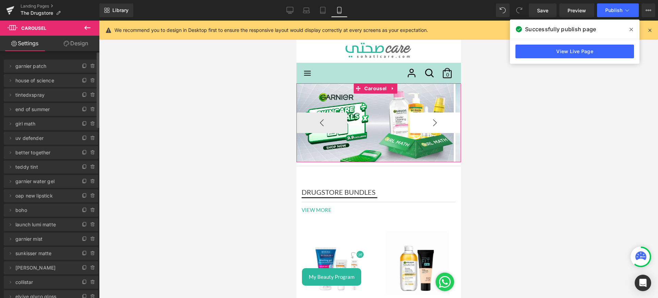
click at [410, 124] on button "›" at bounding box center [435, 122] width 51 height 21
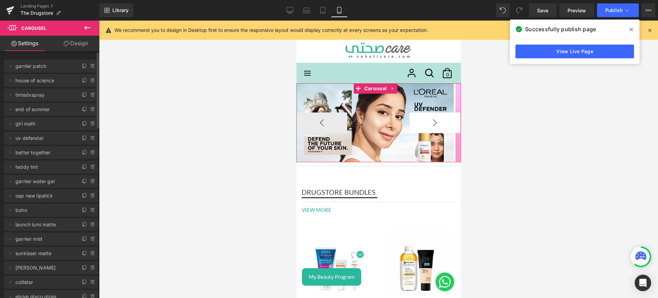
click at [410, 124] on button "›" at bounding box center [435, 122] width 51 height 21
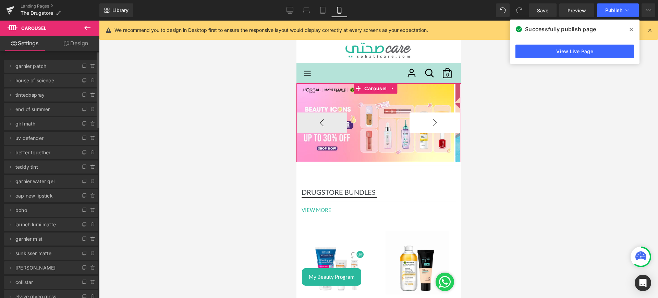
click at [410, 124] on button "›" at bounding box center [435, 122] width 51 height 21
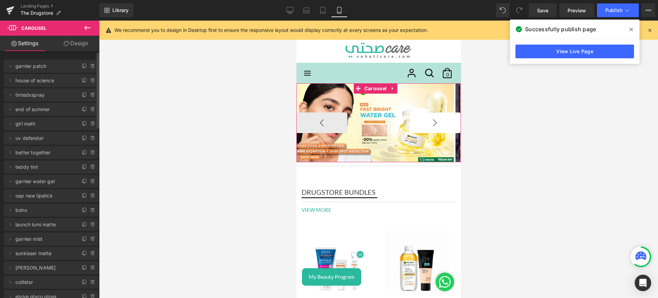
click at [410, 124] on button "›" at bounding box center [435, 122] width 51 height 21
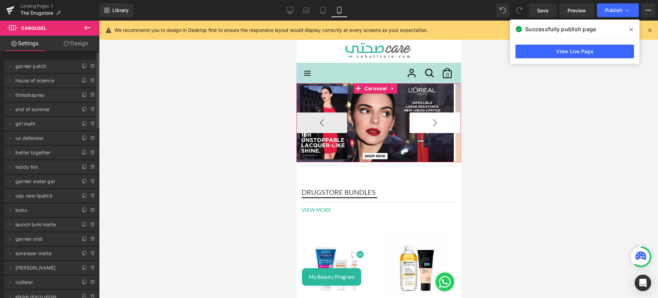
click at [410, 124] on button "›" at bounding box center [435, 122] width 51 height 21
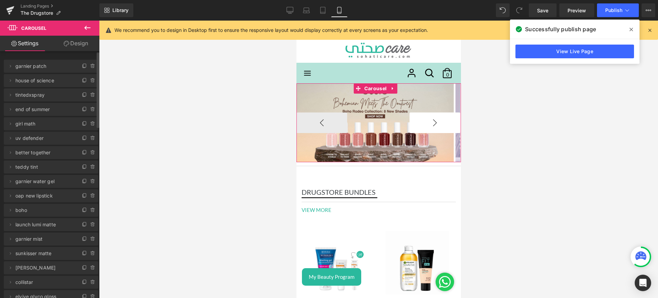
click at [410, 124] on button "›" at bounding box center [435, 122] width 51 height 21
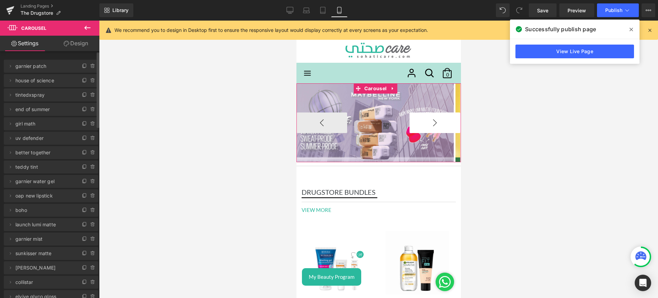
click at [410, 124] on button "›" at bounding box center [435, 122] width 51 height 21
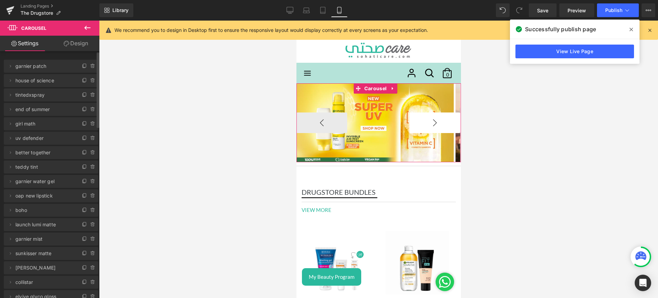
click at [410, 124] on button "›" at bounding box center [435, 122] width 51 height 21
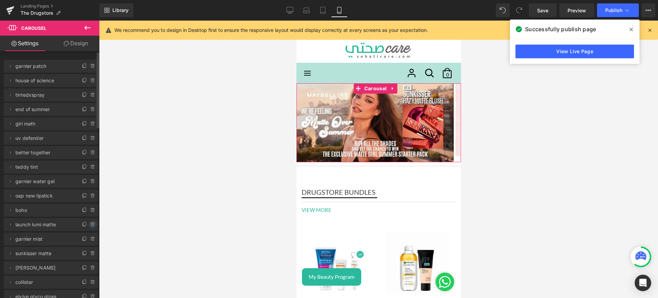
click at [90, 223] on icon at bounding box center [92, 224] width 5 height 5
click at [82, 223] on button "Delete" at bounding box center [86, 225] width 22 height 9
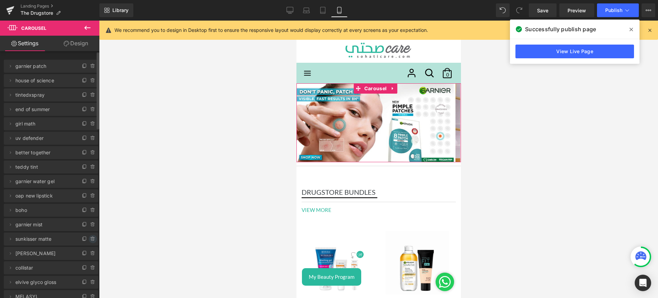
click at [93, 238] on span at bounding box center [93, 239] width 8 height 8
click at [80, 237] on button "Delete" at bounding box center [86, 239] width 22 height 9
click at [90, 239] on icon at bounding box center [92, 238] width 5 height 5
click at [81, 239] on button "Delete" at bounding box center [86, 239] width 22 height 9
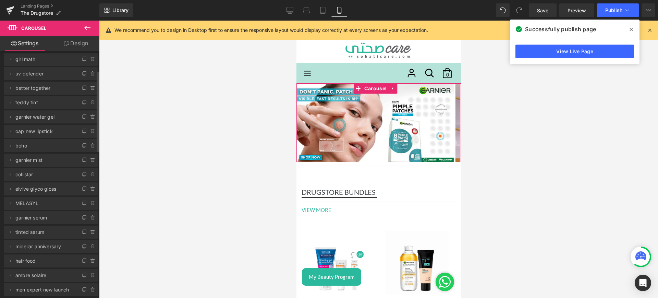
scroll to position [67, 0]
click at [91, 202] on icon at bounding box center [92, 200] width 3 height 3
click at [81, 202] on button "Delete" at bounding box center [86, 201] width 22 height 9
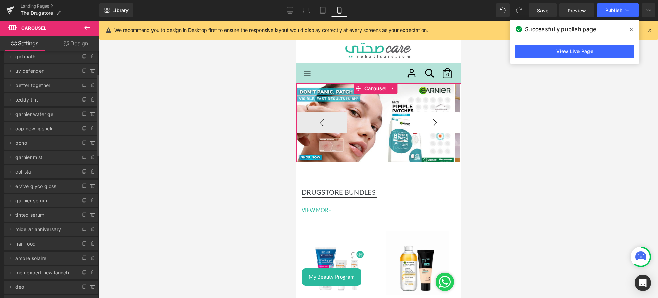
click at [425, 126] on button "›" at bounding box center [435, 122] width 51 height 21
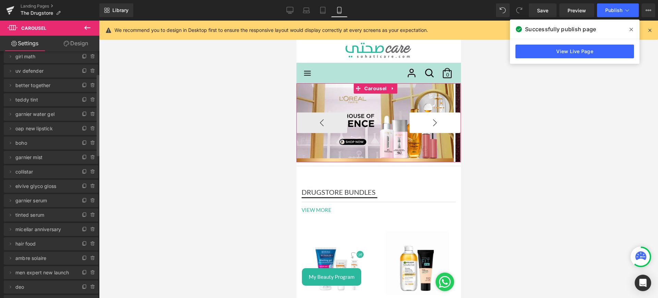
click at [425, 126] on button "›" at bounding box center [435, 122] width 51 height 21
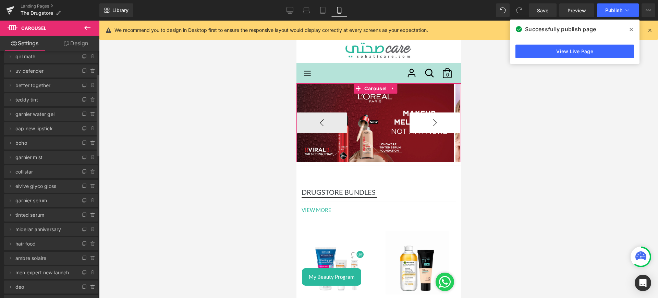
click at [425, 126] on button "›" at bounding box center [435, 122] width 51 height 21
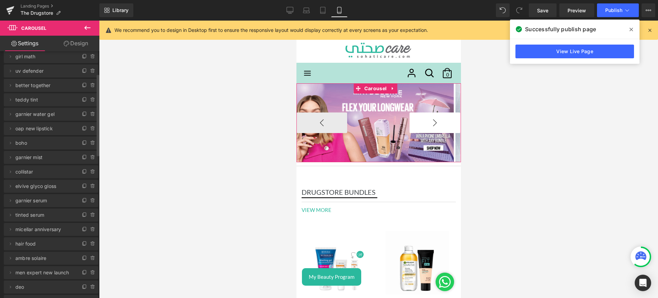
click at [425, 126] on button "›" at bounding box center [435, 122] width 51 height 21
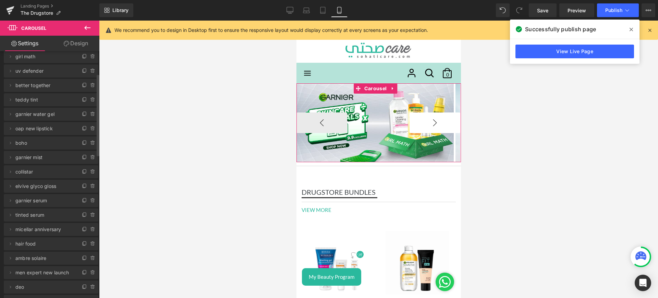
click at [425, 126] on button "›" at bounding box center [435, 122] width 51 height 21
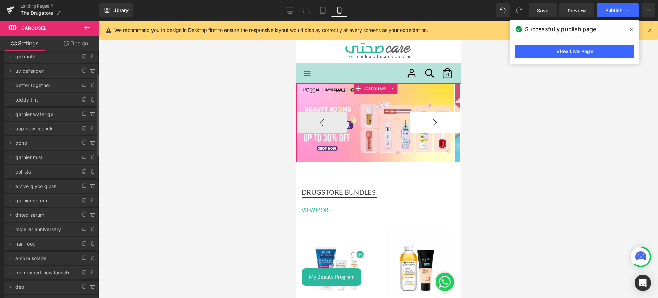
click at [425, 126] on button "›" at bounding box center [435, 122] width 51 height 21
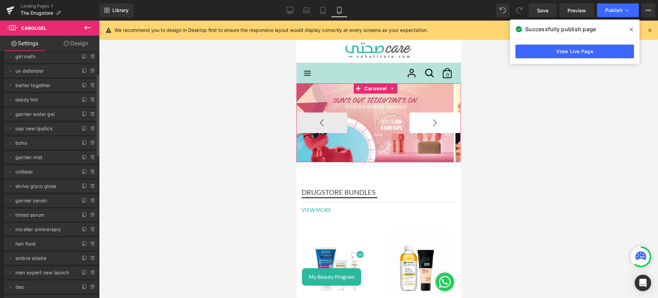
click at [425, 126] on button "›" at bounding box center [435, 122] width 51 height 21
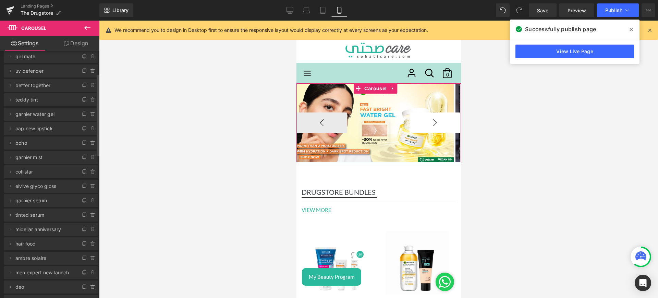
click at [425, 126] on button "›" at bounding box center [435, 122] width 51 height 21
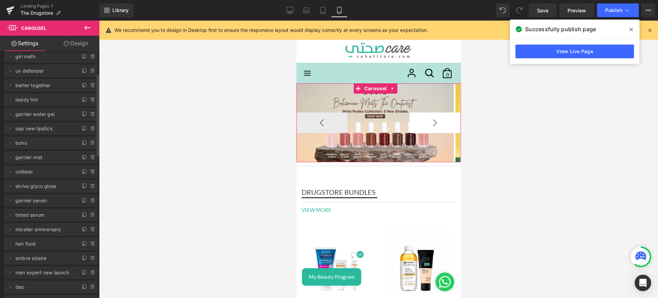
click at [425, 126] on button "›" at bounding box center [435, 122] width 51 height 21
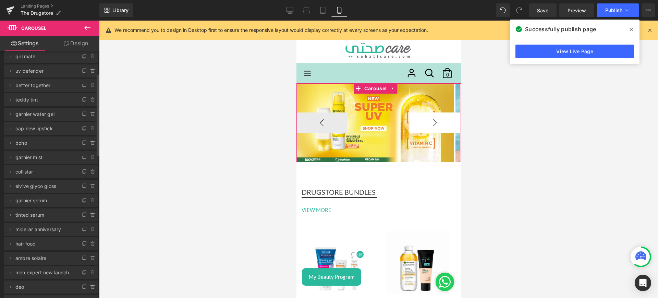
click at [425, 126] on button "›" at bounding box center [435, 122] width 51 height 21
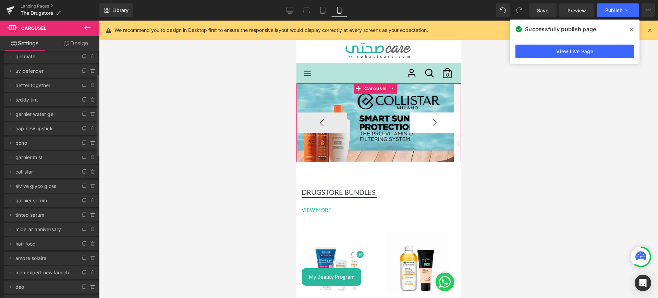
click at [425, 126] on button "›" at bounding box center [435, 122] width 51 height 21
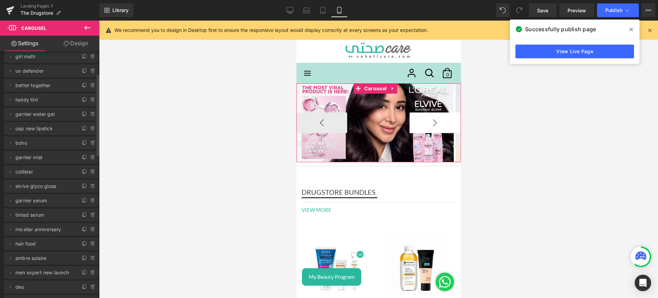
click at [425, 126] on button "›" at bounding box center [435, 122] width 51 height 21
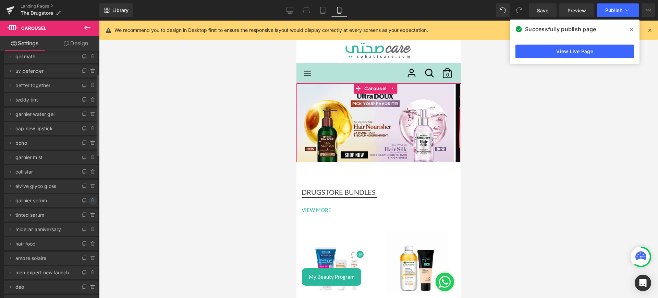
click at [91, 199] on icon at bounding box center [92, 200] width 3 height 3
click at [87, 201] on button "Delete" at bounding box center [86, 201] width 22 height 9
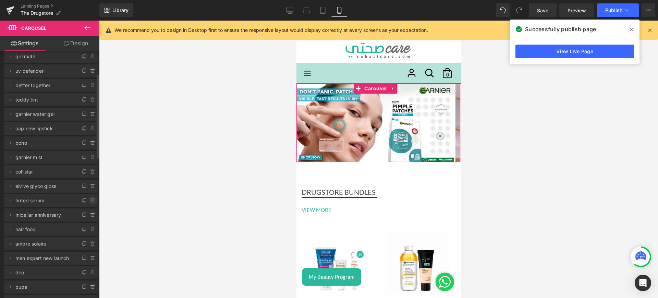
click at [92, 201] on icon at bounding box center [92, 200] width 5 height 5
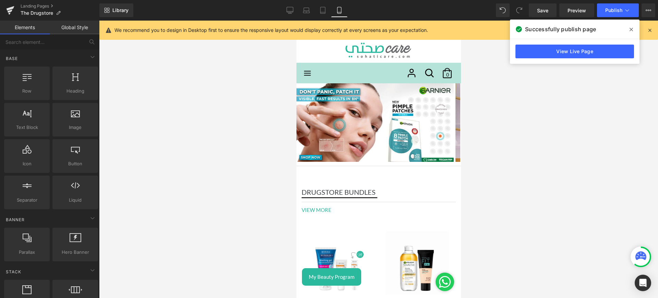
click at [132, 185] on div at bounding box center [378, 159] width 559 height 277
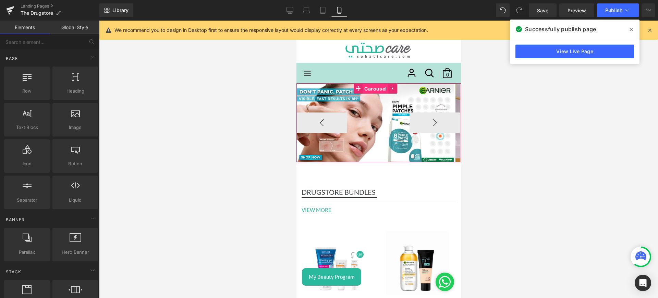
click at [380, 88] on span "Carousel" at bounding box center [376, 89] width 26 height 10
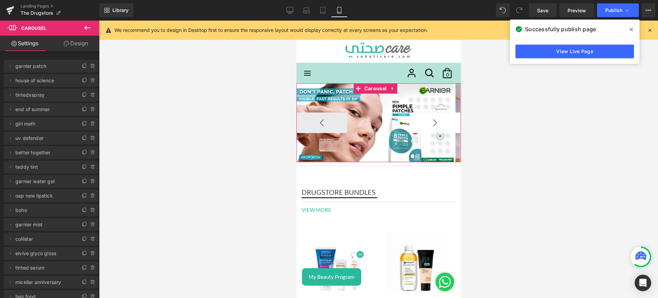
click at [424, 127] on button "›" at bounding box center [435, 122] width 51 height 21
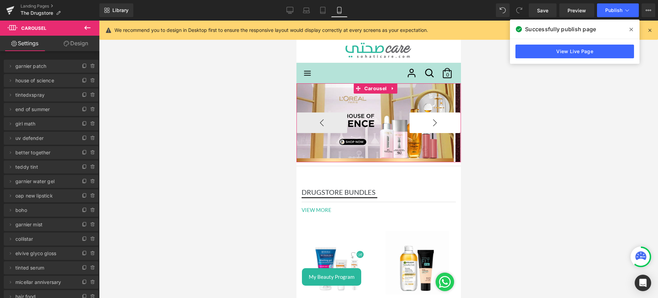
click at [424, 127] on button "›" at bounding box center [435, 122] width 51 height 21
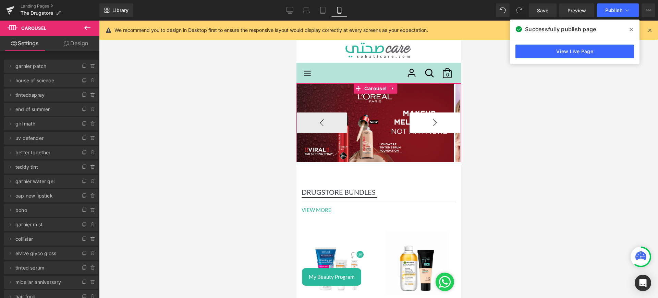
click at [424, 127] on button "›" at bounding box center [435, 122] width 51 height 21
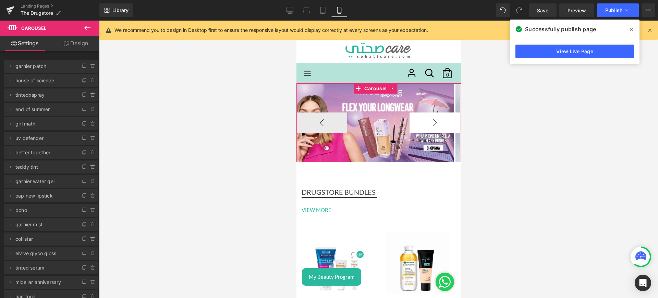
click at [424, 127] on button "›" at bounding box center [435, 122] width 51 height 21
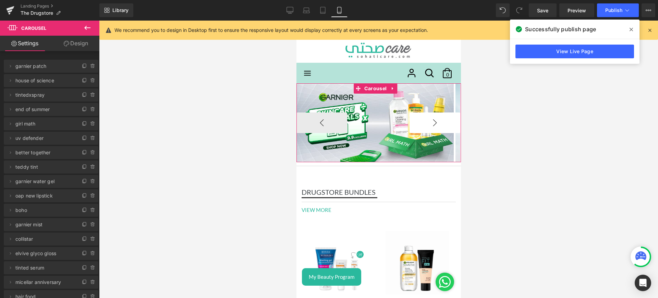
click at [424, 127] on button "›" at bounding box center [435, 122] width 51 height 21
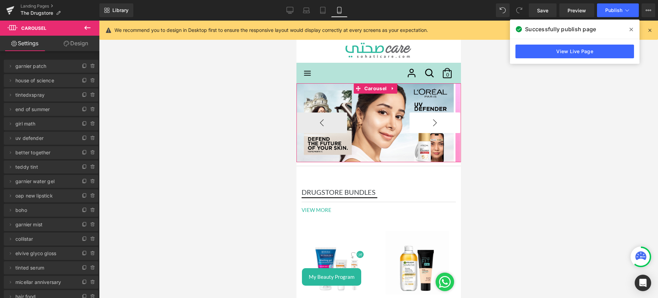
click at [424, 127] on button "›" at bounding box center [435, 122] width 51 height 21
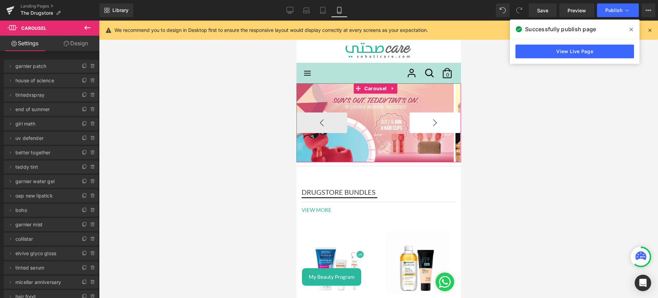
click at [424, 127] on button "›" at bounding box center [435, 122] width 51 height 21
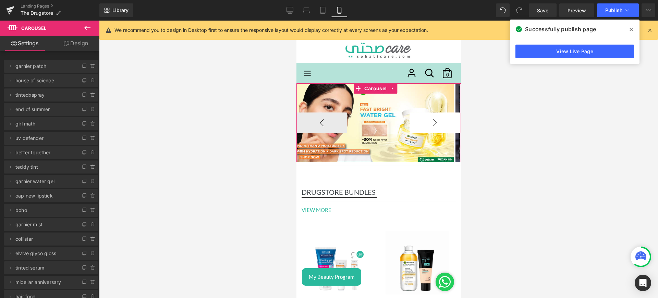
click at [424, 127] on button "›" at bounding box center [435, 122] width 51 height 21
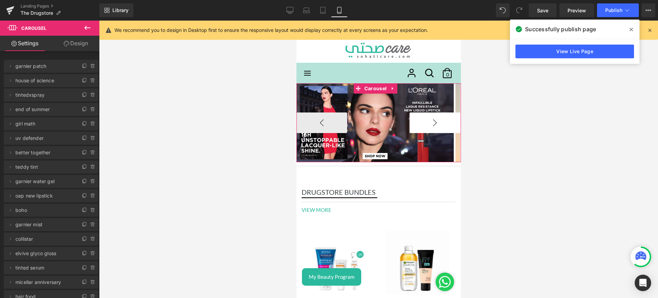
click at [424, 127] on button "›" at bounding box center [435, 122] width 51 height 21
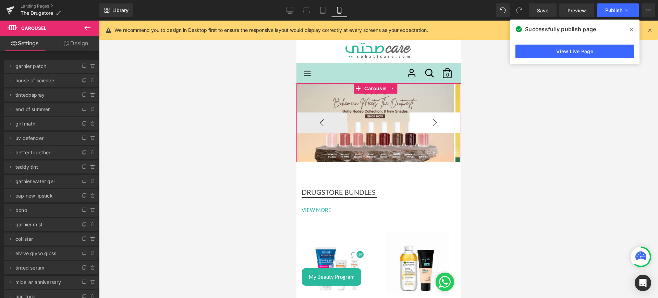
click at [424, 127] on button "›" at bounding box center [435, 122] width 51 height 21
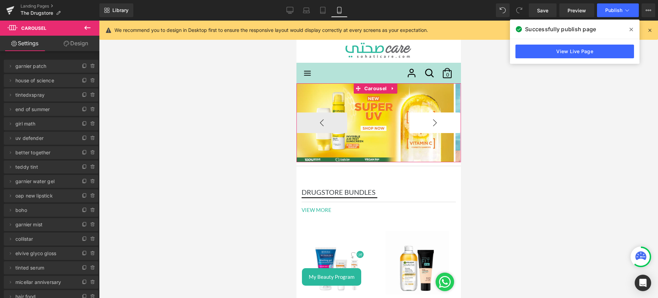
click at [424, 127] on button "›" at bounding box center [435, 122] width 51 height 21
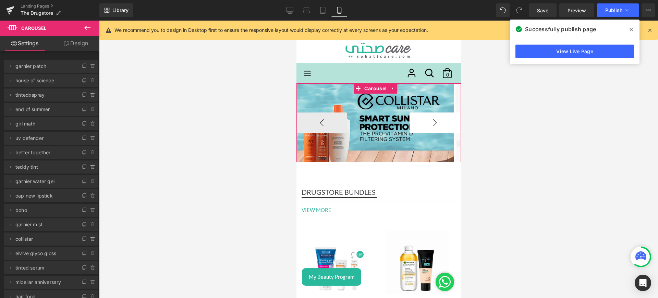
click at [424, 127] on button "›" at bounding box center [435, 122] width 51 height 21
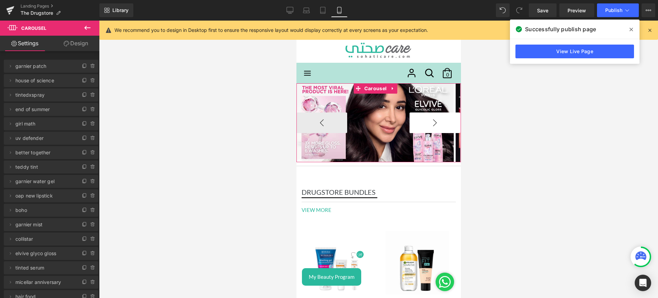
click at [424, 127] on button "›" at bounding box center [435, 122] width 51 height 21
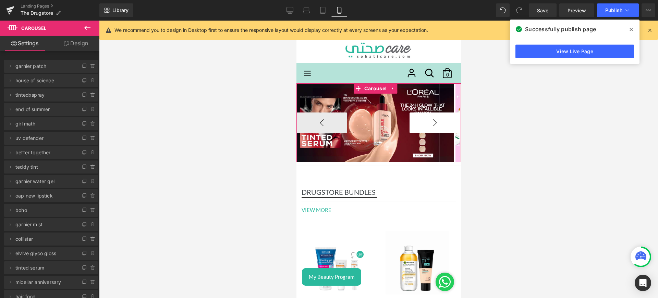
click at [424, 127] on button "›" at bounding box center [435, 122] width 51 height 21
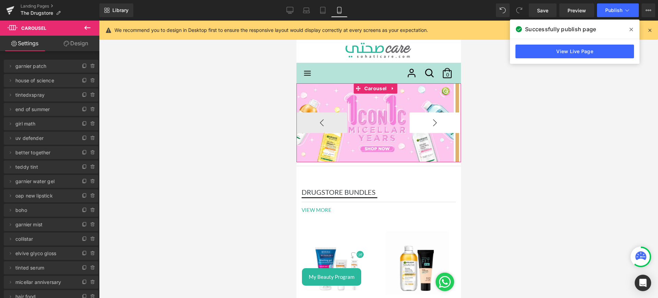
click at [424, 127] on button "›" at bounding box center [435, 122] width 51 height 21
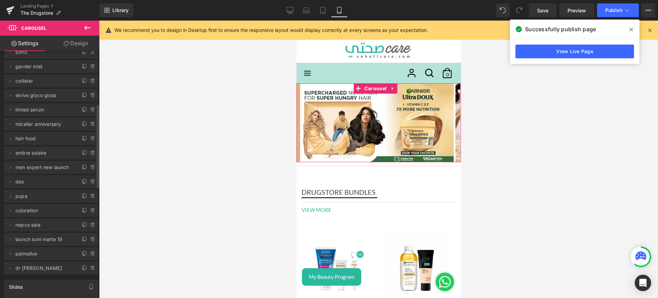
scroll to position [159, 0]
click at [90, 123] on icon at bounding box center [92, 123] width 5 height 5
click at [77, 122] on button "Delete" at bounding box center [86, 123] width 22 height 9
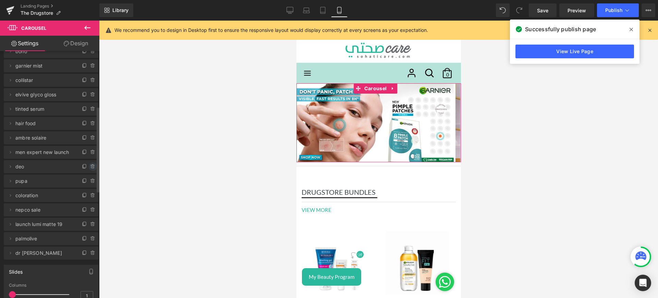
click at [91, 166] on icon at bounding box center [92, 166] width 5 height 5
click at [81, 164] on button "Delete" at bounding box center [86, 167] width 22 height 9
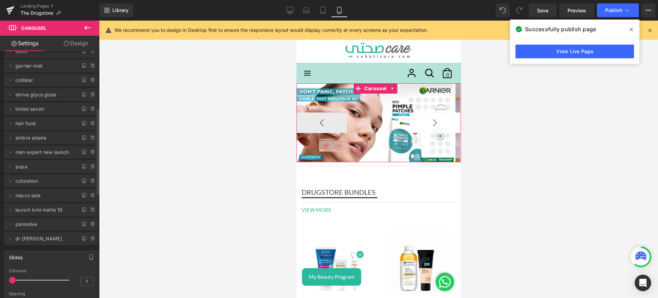
click at [431, 123] on button "›" at bounding box center [435, 122] width 51 height 21
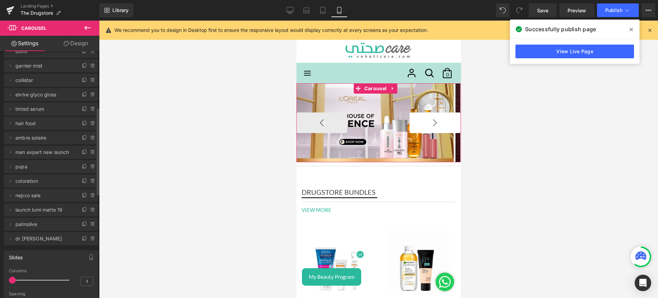
click at [431, 123] on button "›" at bounding box center [435, 122] width 51 height 21
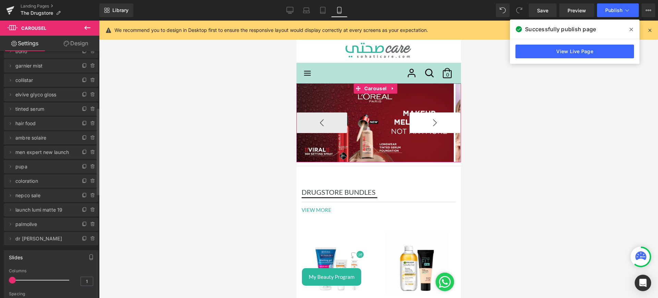
click at [431, 123] on button "›" at bounding box center [435, 122] width 51 height 21
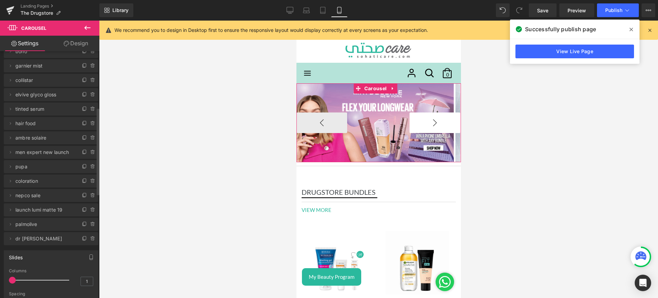
click at [431, 123] on button "›" at bounding box center [435, 122] width 51 height 21
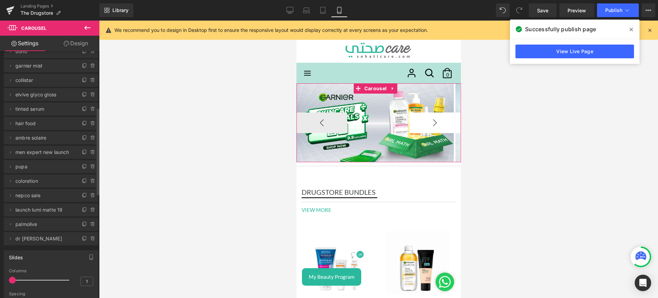
click at [431, 123] on button "›" at bounding box center [435, 122] width 51 height 21
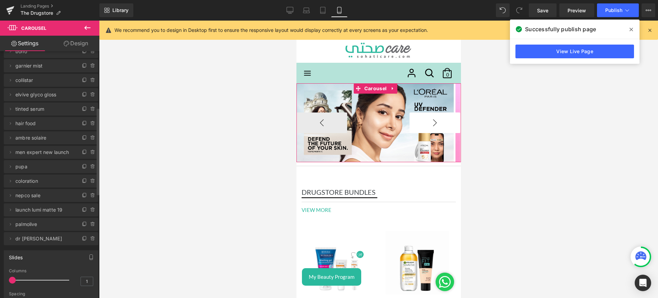
click at [431, 123] on button "›" at bounding box center [435, 122] width 51 height 21
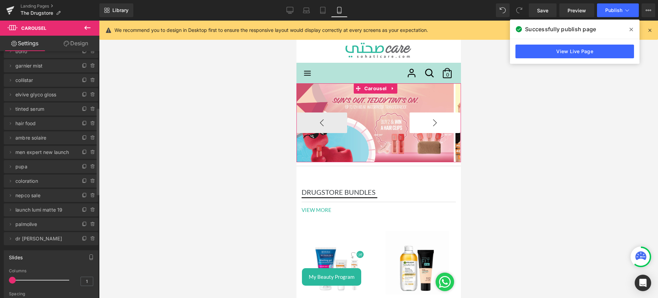
click at [431, 123] on button "›" at bounding box center [435, 122] width 51 height 21
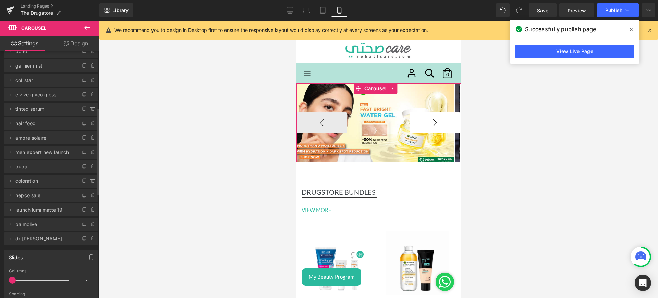
click at [431, 123] on button "›" at bounding box center [435, 122] width 51 height 21
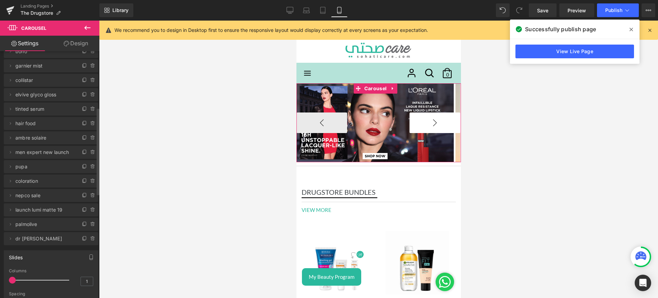
click at [431, 123] on button "›" at bounding box center [435, 122] width 51 height 21
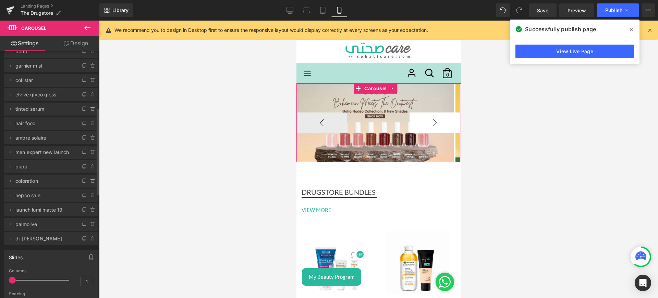
click at [431, 123] on button "›" at bounding box center [435, 122] width 51 height 21
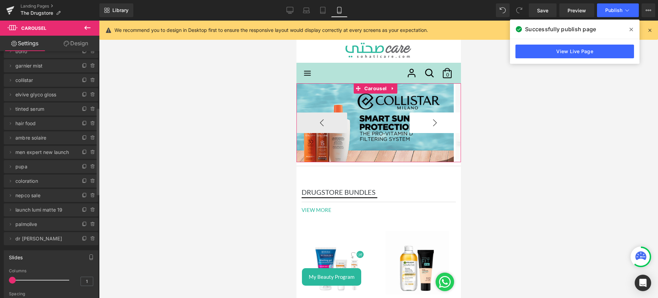
click at [431, 123] on button "›" at bounding box center [435, 122] width 51 height 21
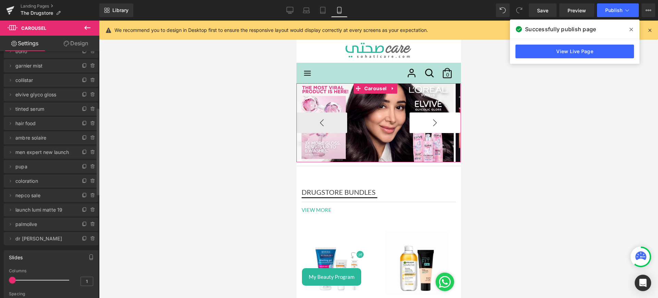
click at [431, 123] on button "›" at bounding box center [435, 122] width 51 height 21
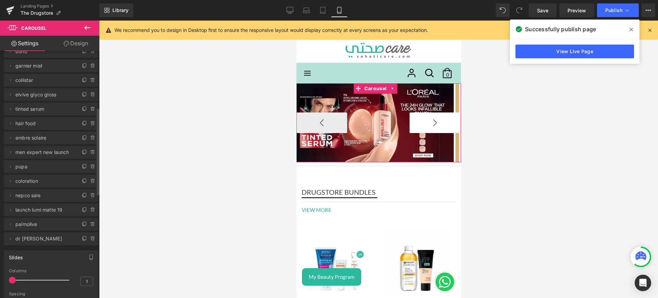
click at [431, 123] on button "›" at bounding box center [435, 122] width 51 height 21
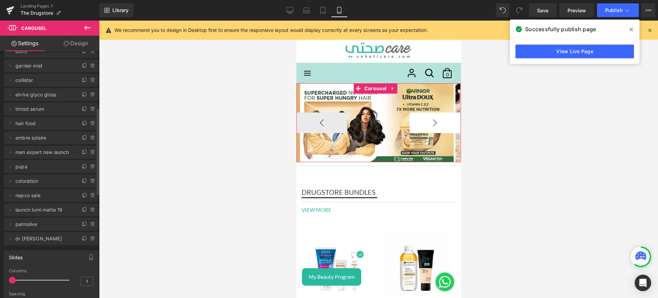
click at [431, 123] on button "›" at bounding box center [435, 122] width 51 height 21
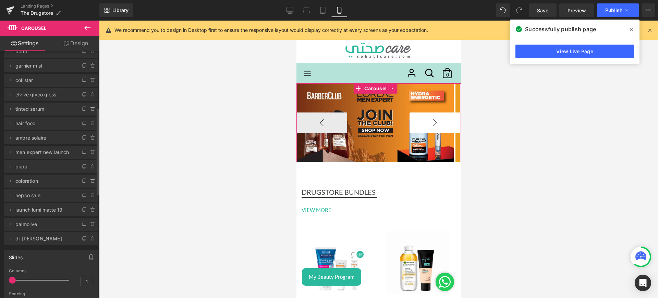
click at [431, 123] on button "›" at bounding box center [435, 122] width 51 height 21
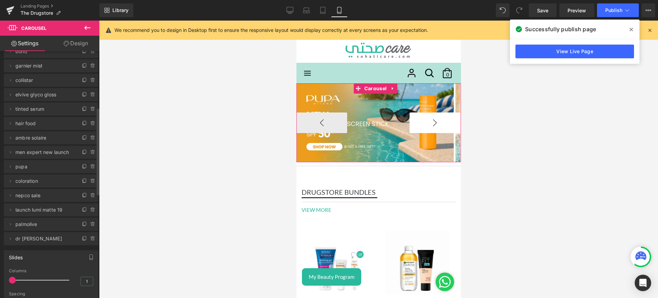
click at [431, 123] on button "›" at bounding box center [435, 122] width 51 height 21
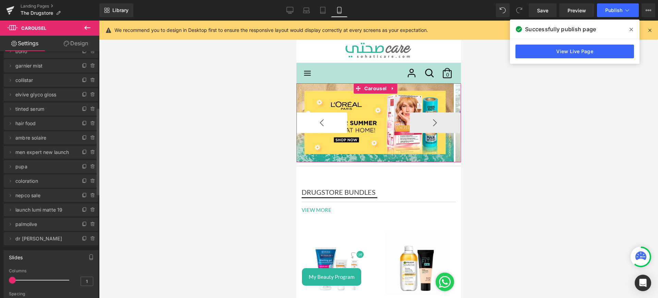
click at [324, 119] on button "‹" at bounding box center [321, 122] width 51 height 21
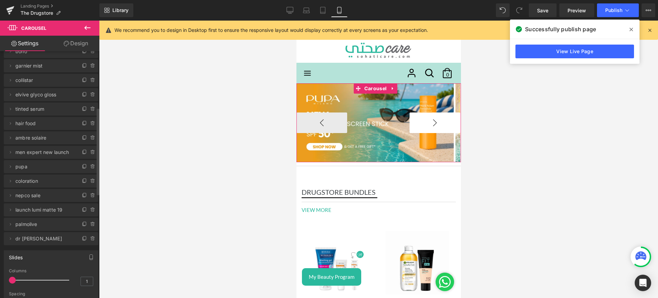
click at [424, 126] on button "›" at bounding box center [435, 122] width 51 height 21
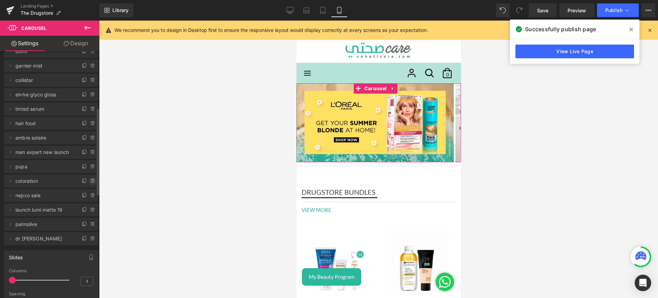
click at [92, 181] on icon at bounding box center [92, 180] width 5 height 5
click at [75, 179] on button "Delete" at bounding box center [86, 181] width 22 height 9
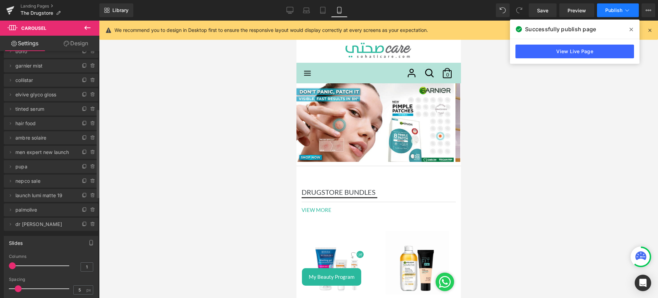
click at [614, 8] on span "Publish" at bounding box center [614, 10] width 17 height 5
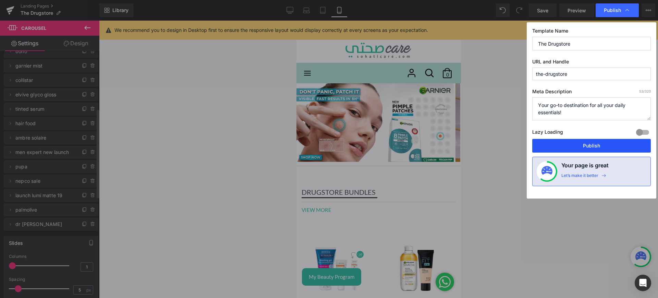
click at [579, 140] on button "Publish" at bounding box center [592, 146] width 119 height 14
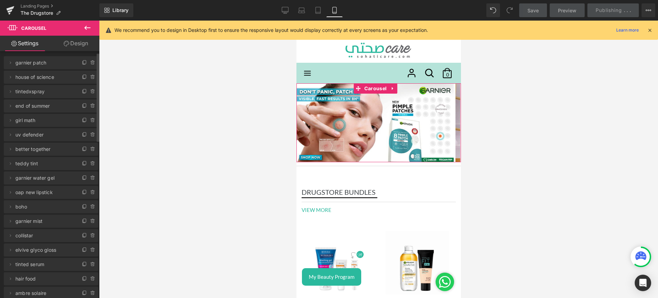
scroll to position [0, 0]
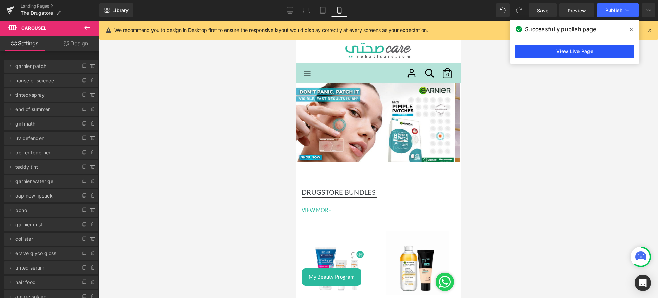
click at [542, 50] on link "View Live Page" at bounding box center [575, 52] width 119 height 14
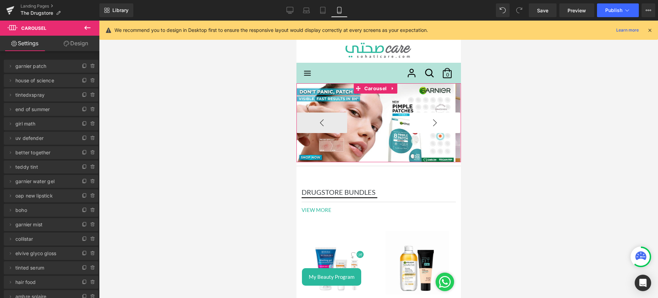
click at [422, 122] on button "›" at bounding box center [435, 122] width 51 height 21
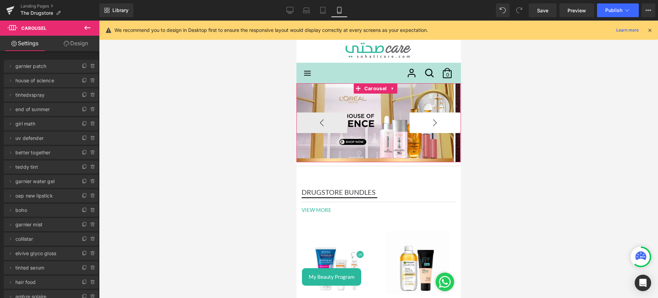
click at [422, 122] on button "›" at bounding box center [435, 122] width 51 height 21
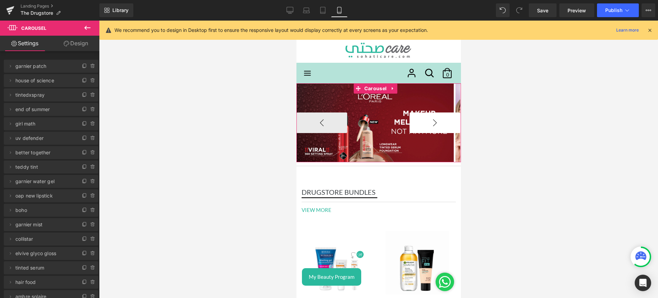
click at [422, 122] on button "›" at bounding box center [435, 122] width 51 height 21
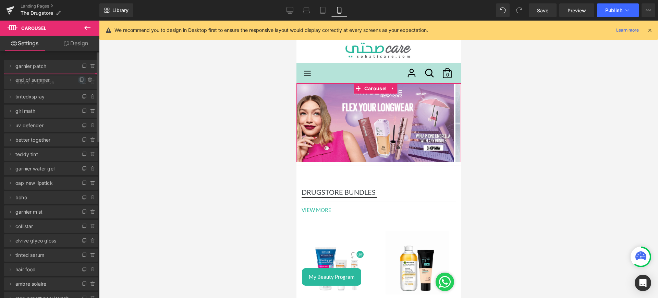
drag, startPoint x: 64, startPoint y: 109, endPoint x: 78, endPoint y: 80, distance: 32.5
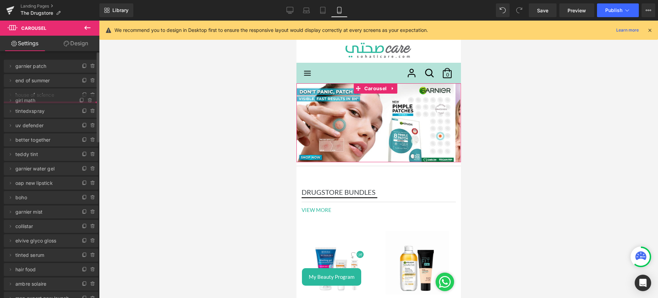
drag, startPoint x: 64, startPoint y: 120, endPoint x: 75, endPoint y: 96, distance: 25.9
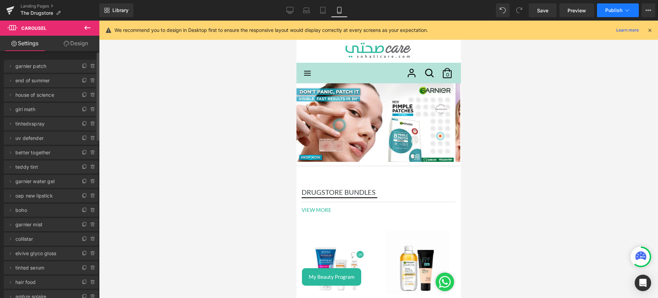
click at [611, 11] on span "Publish" at bounding box center [614, 10] width 17 height 5
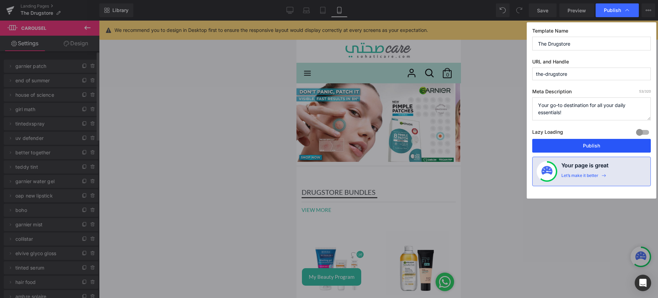
click at [583, 145] on button "Publish" at bounding box center [592, 146] width 119 height 14
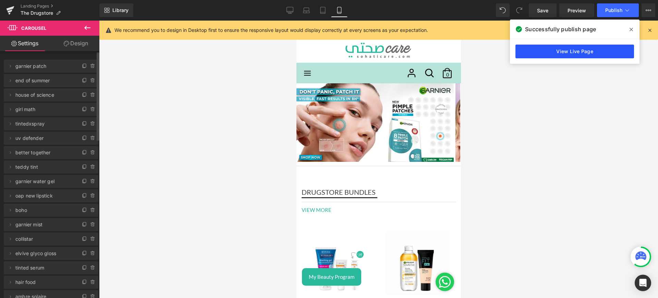
click at [563, 55] on link "View Live Page" at bounding box center [575, 52] width 119 height 14
